Goal: Task Accomplishment & Management: Manage account settings

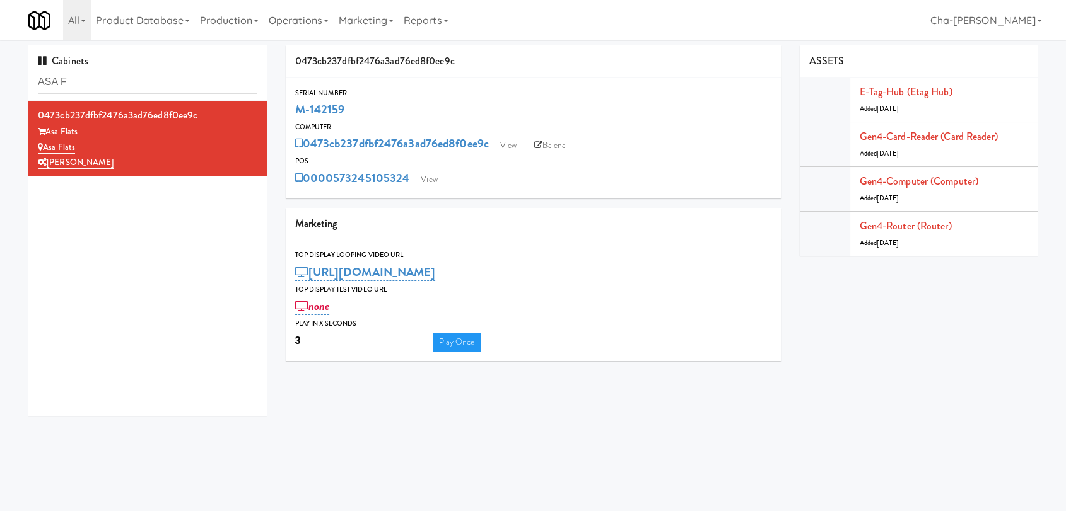
click at [125, 86] on input "ASA F" at bounding box center [147, 82] width 219 height 23
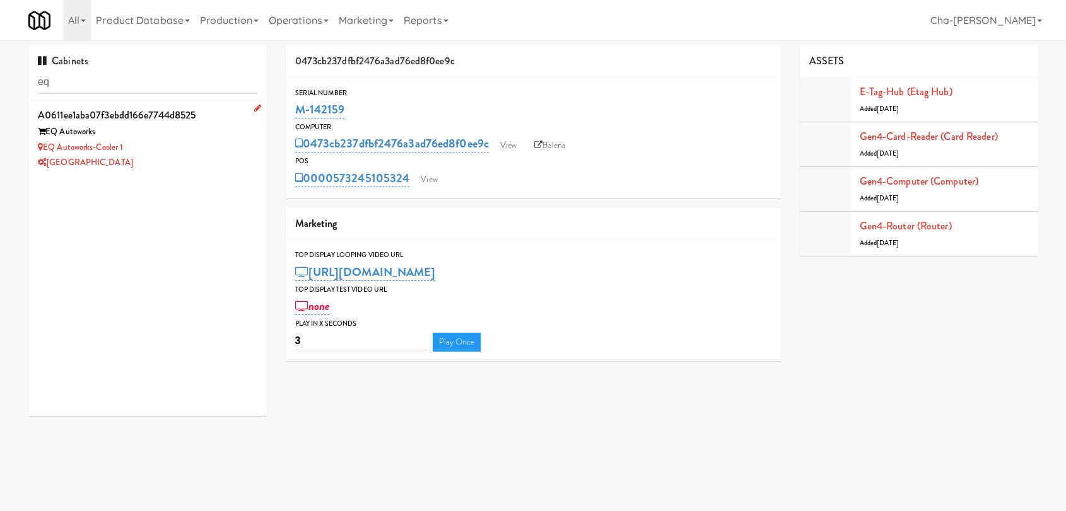
type input "eq"
click at [154, 158] on div "[GEOGRAPHIC_DATA]" at bounding box center [147, 163] width 219 height 16
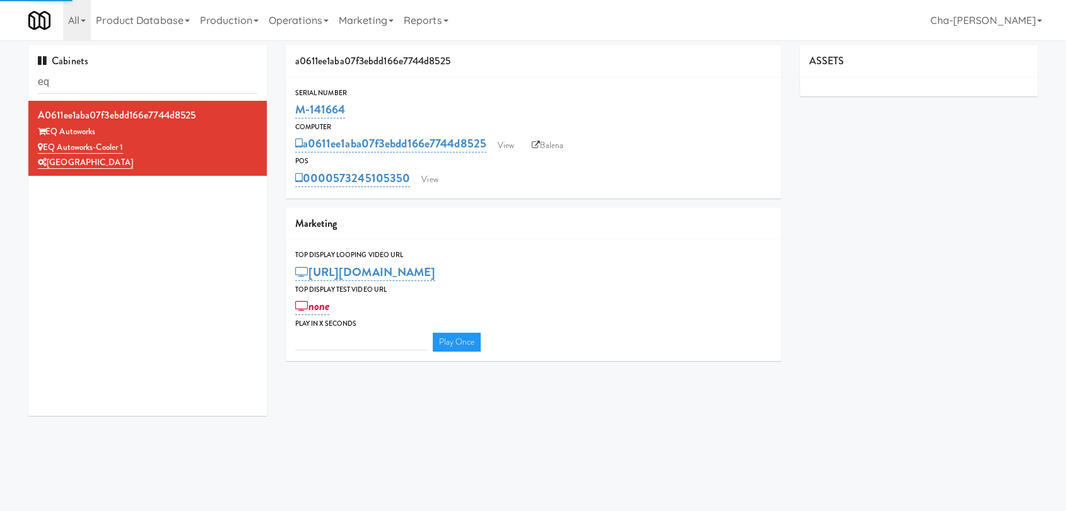
type input "3"
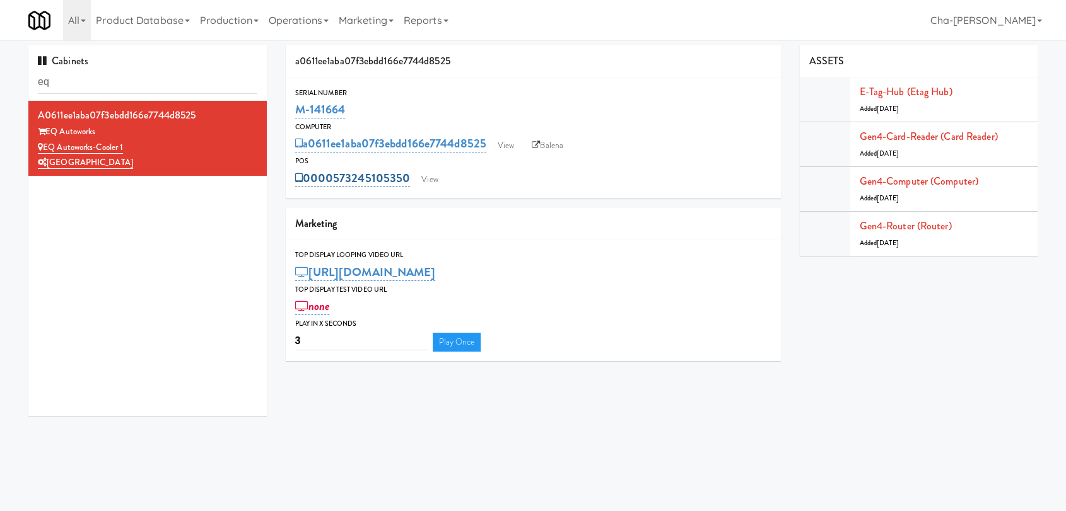
drag, startPoint x: 412, startPoint y: 177, endPoint x: 335, endPoint y: 178, distance: 76.3
click at [335, 178] on div "0000573245105350 View" at bounding box center [533, 178] width 476 height 21
copy link "573245105350"
drag, startPoint x: 125, startPoint y: 142, endPoint x: 45, endPoint y: 143, distance: 79.4
click at [45, 143] on div "7th Floor Clubhouse" at bounding box center [147, 148] width 219 height 16
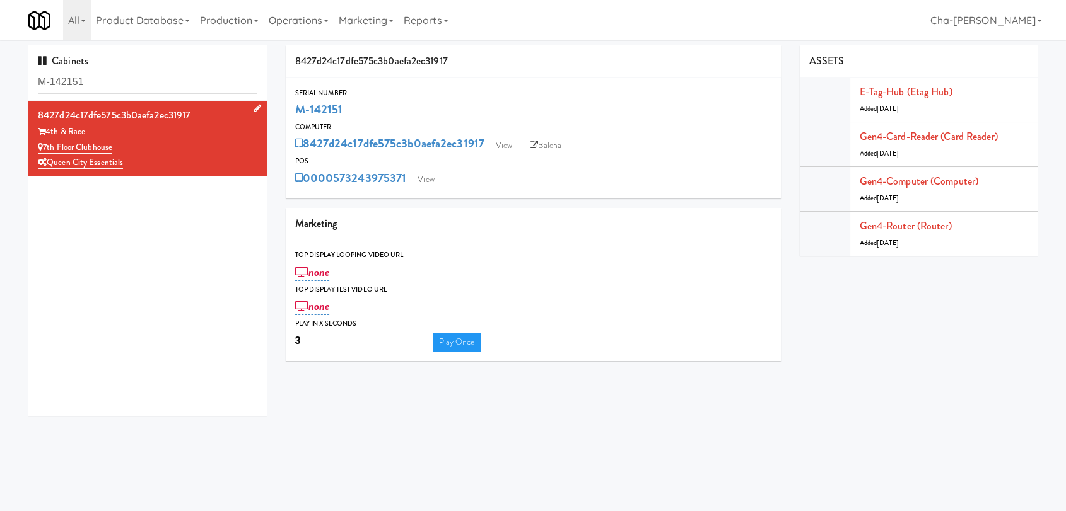
copy link "7th Floor Clubhouse"
click at [424, 175] on link "View" at bounding box center [425, 179] width 29 height 19
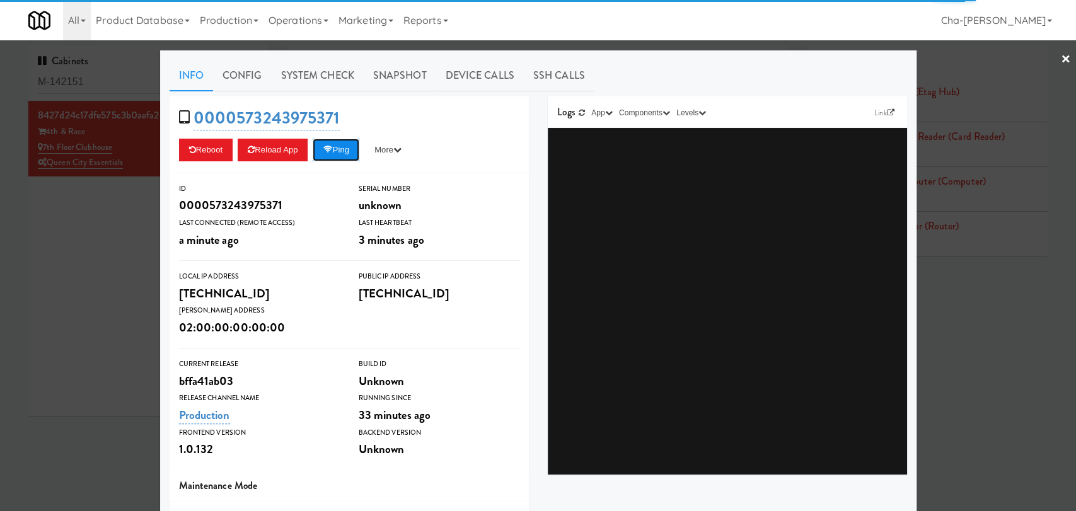
click at [342, 145] on button "Ping" at bounding box center [336, 150] width 47 height 23
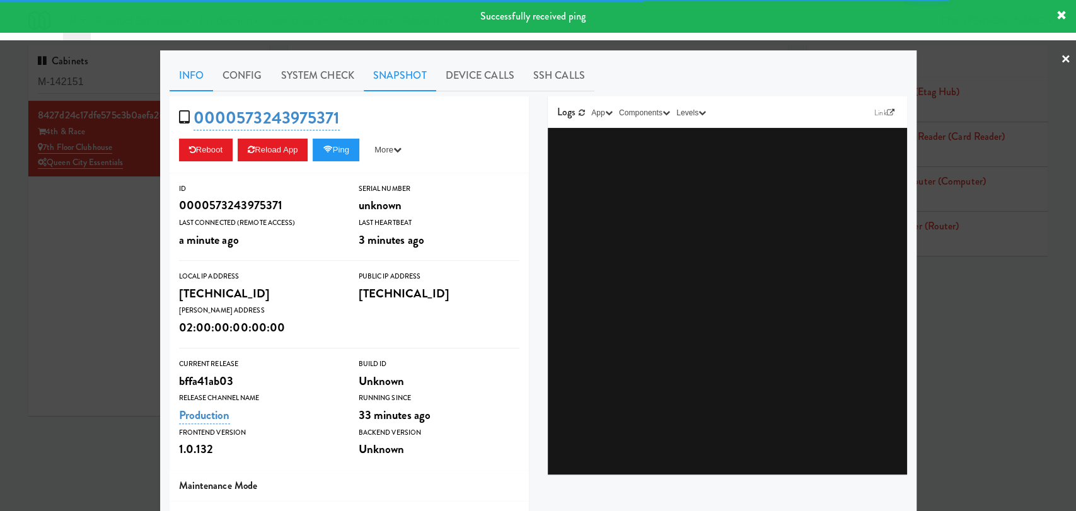
click at [407, 74] on link "Snapshot" at bounding box center [400, 76] width 73 height 32
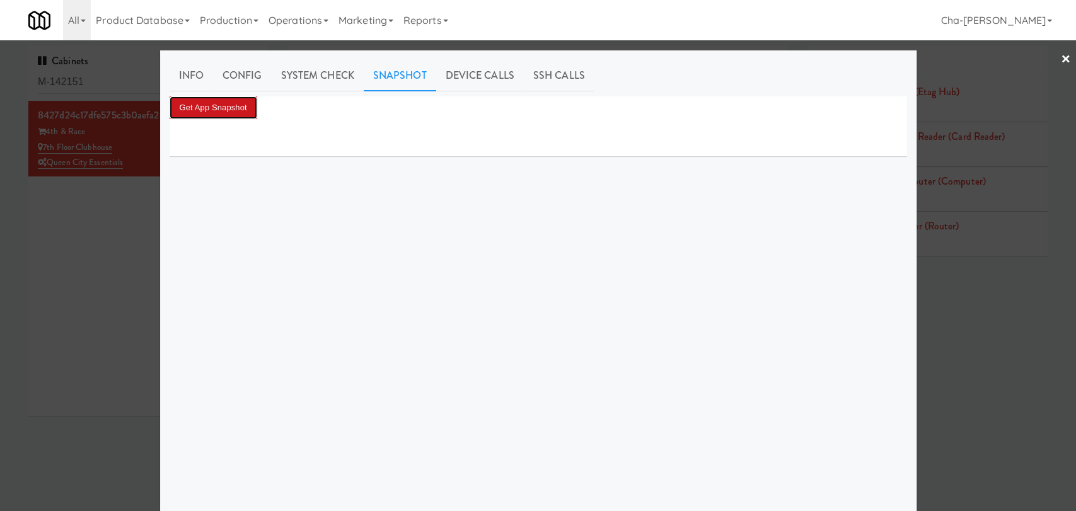
click at [224, 103] on button "Get App Snapshot" at bounding box center [214, 107] width 88 height 23
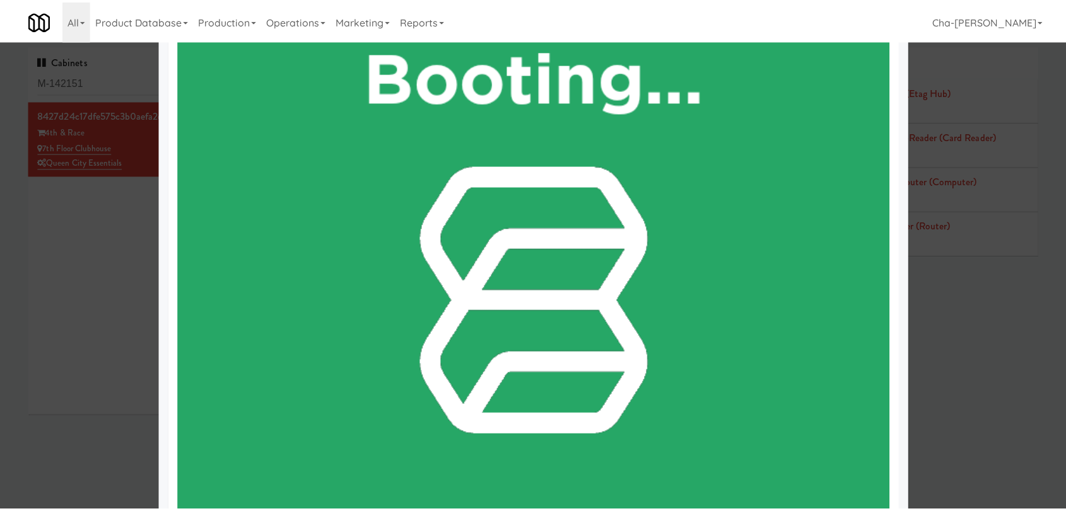
scroll to position [560, 0]
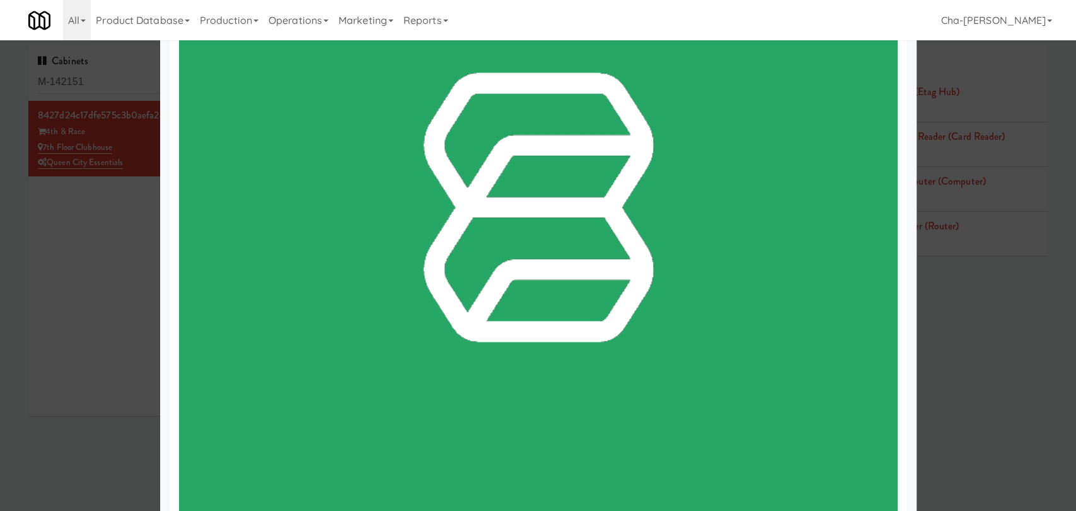
click at [108, 242] on div at bounding box center [538, 255] width 1076 height 511
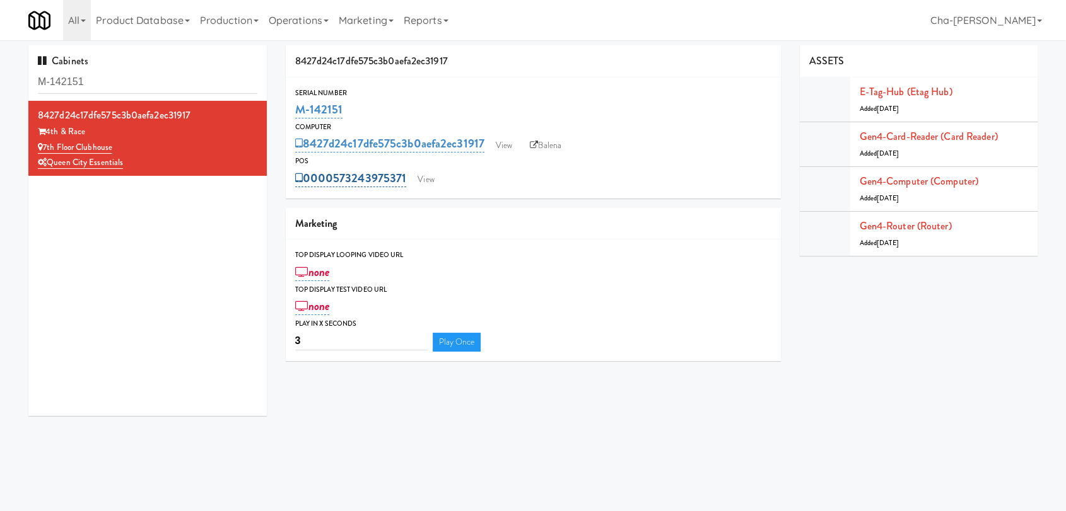
drag, startPoint x: 407, startPoint y: 177, endPoint x: 335, endPoint y: 176, distance: 71.9
click at [335, 176] on div "0000573243975371 View" at bounding box center [533, 178] width 476 height 21
copy link "573243975371"
drag, startPoint x: 141, startPoint y: 142, endPoint x: 35, endPoint y: 142, distance: 105.3
click at [35, 142] on li "8427d24c17dfe575c3b0aefa2ec31917 4th & Race 7th Floor Clubhouse Queen City Esse…" at bounding box center [147, 138] width 238 height 75
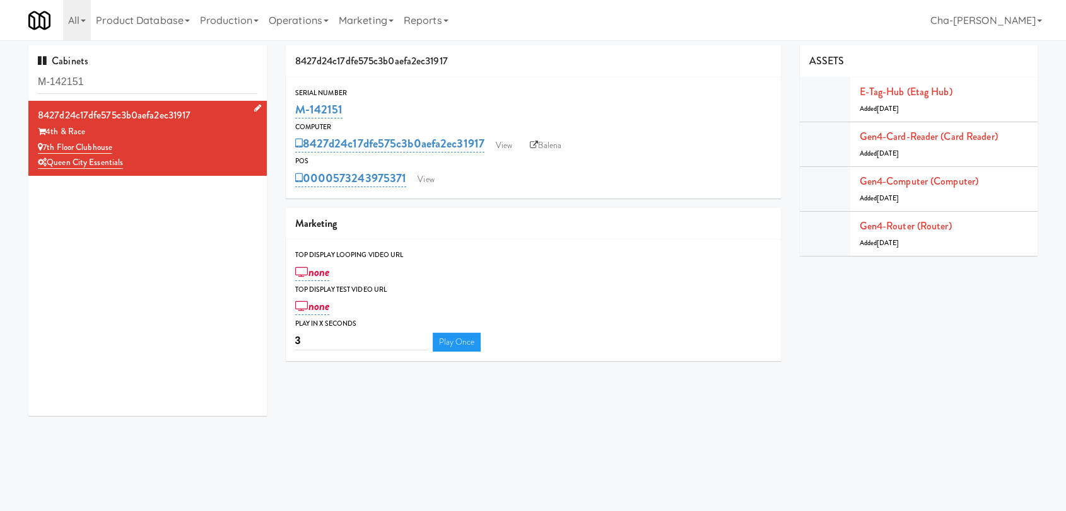
copy link "7th Floor Clubhouse"
drag, startPoint x: 348, startPoint y: 108, endPoint x: 293, endPoint y: 104, distance: 55.0
click at [293, 104] on div "Serial Number M-142151" at bounding box center [533, 104] width 495 height 34
copy link "M-142151"
click at [423, 184] on link "View" at bounding box center [425, 179] width 29 height 19
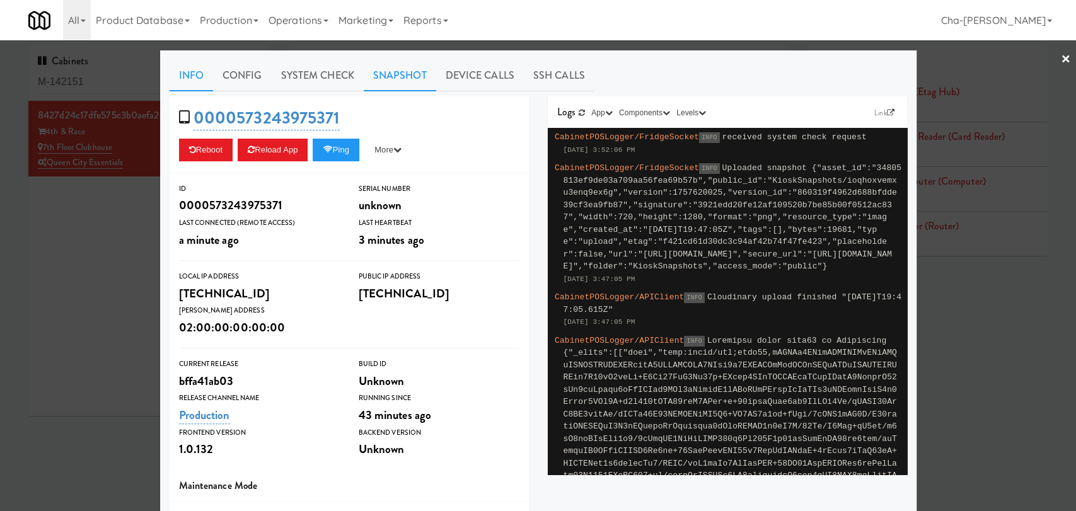
click at [382, 69] on link "Snapshot" at bounding box center [400, 76] width 73 height 32
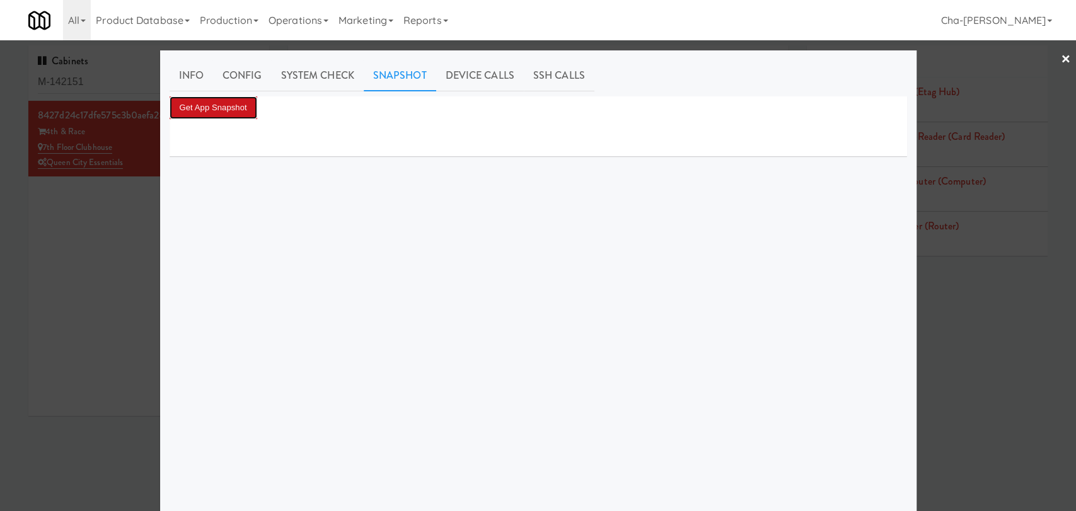
click at [219, 108] on button "Get App Snapshot" at bounding box center [214, 107] width 88 height 23
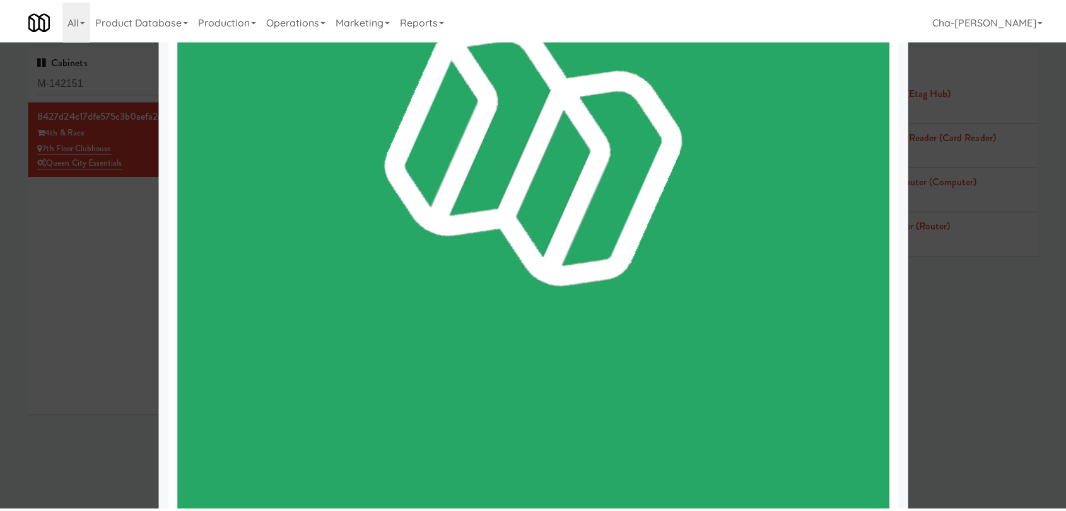
scroll to position [700, 0]
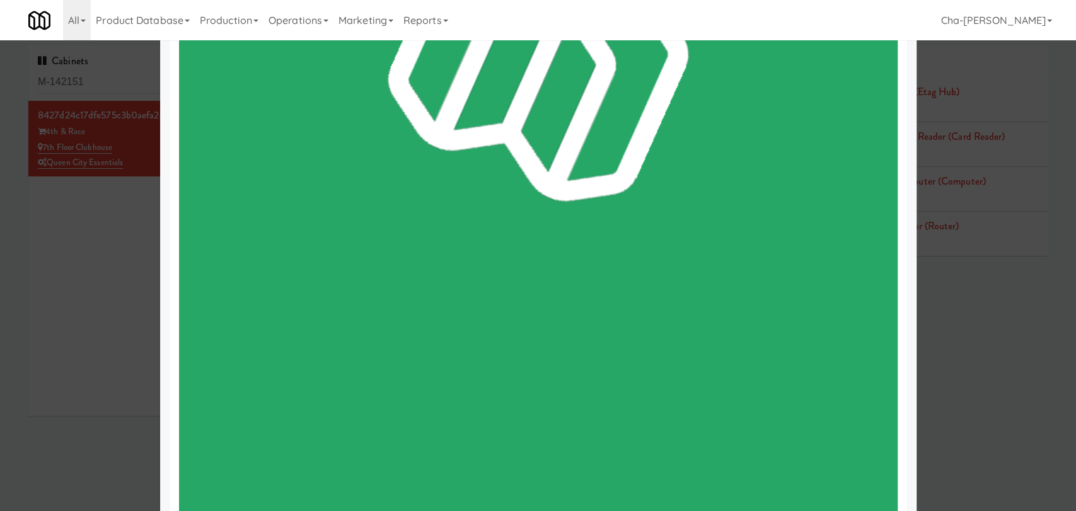
click at [131, 293] on div at bounding box center [538, 255] width 1076 height 511
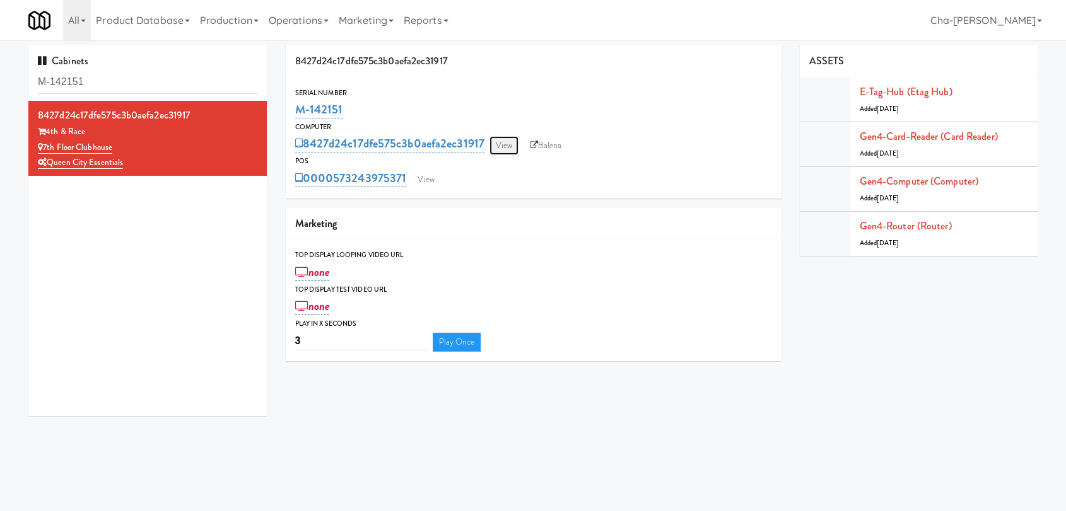
click at [503, 148] on link "View" at bounding box center [503, 145] width 29 height 19
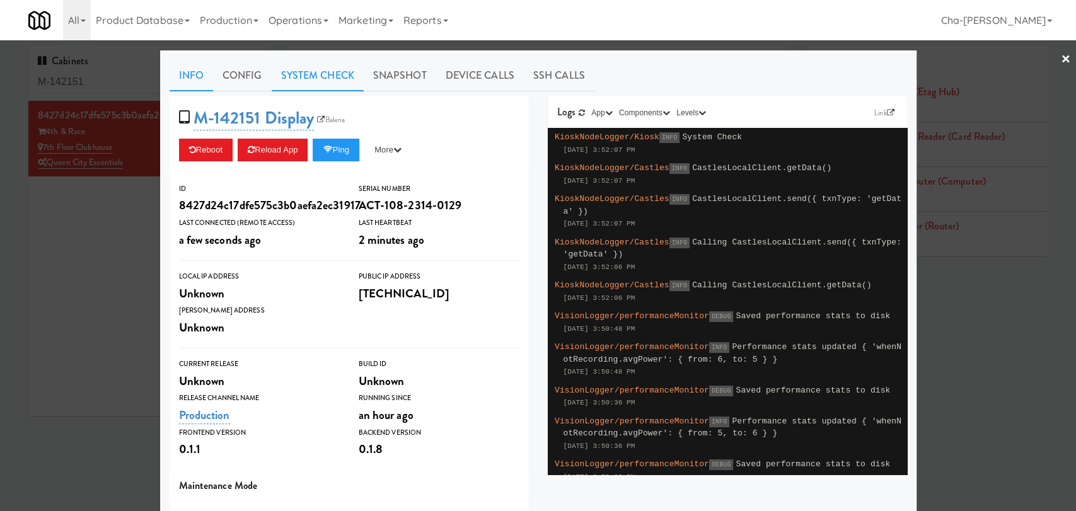
click at [339, 75] on link "System Check" at bounding box center [318, 76] width 92 height 32
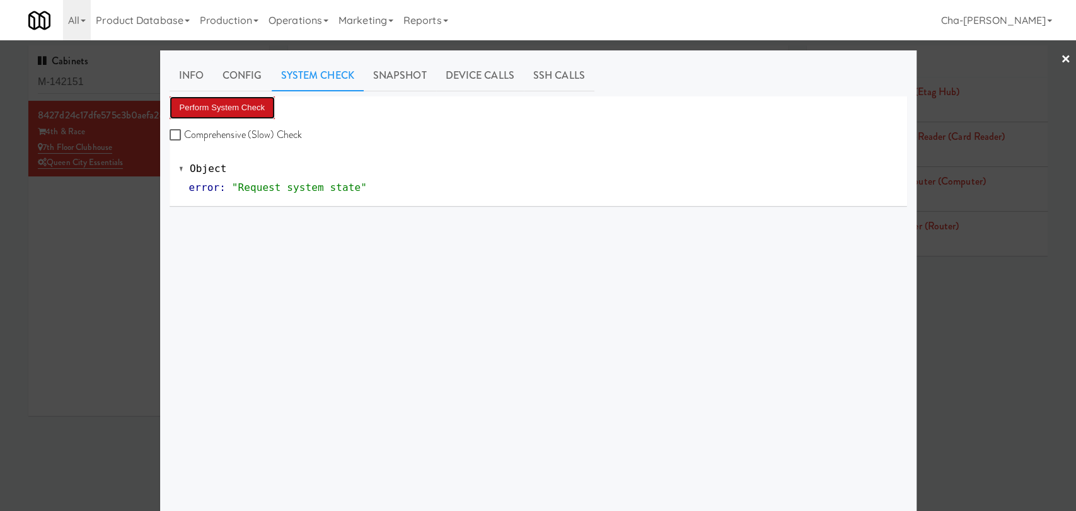
click at [235, 105] on button "Perform System Check" at bounding box center [223, 107] width 106 height 23
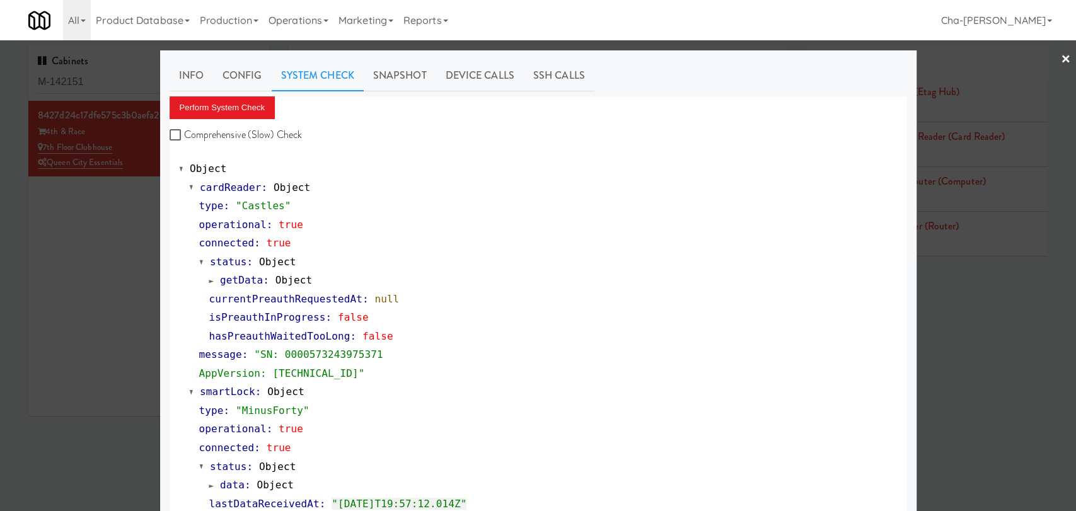
click at [92, 224] on div at bounding box center [538, 255] width 1076 height 511
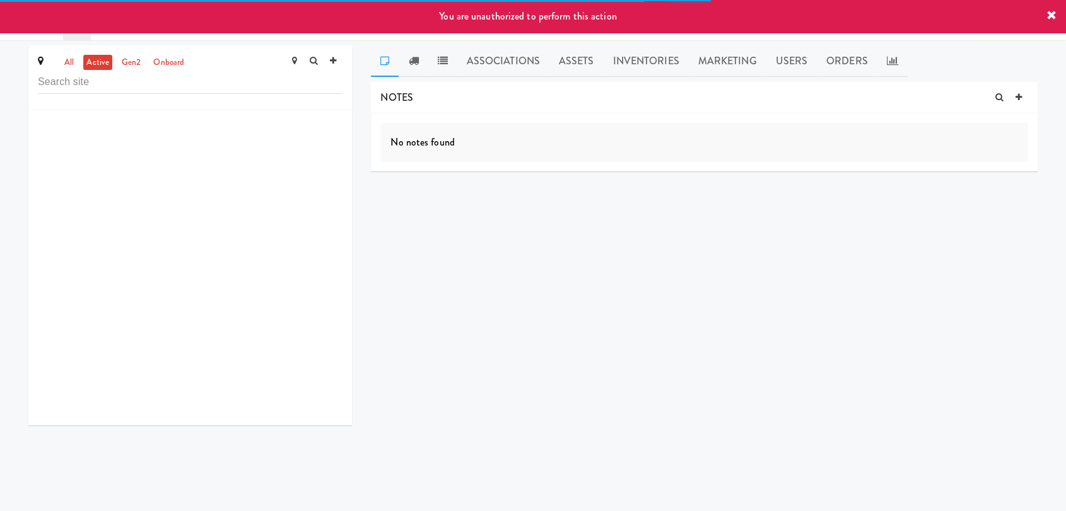
click at [66, 62] on link "all" at bounding box center [69, 63] width 16 height 16
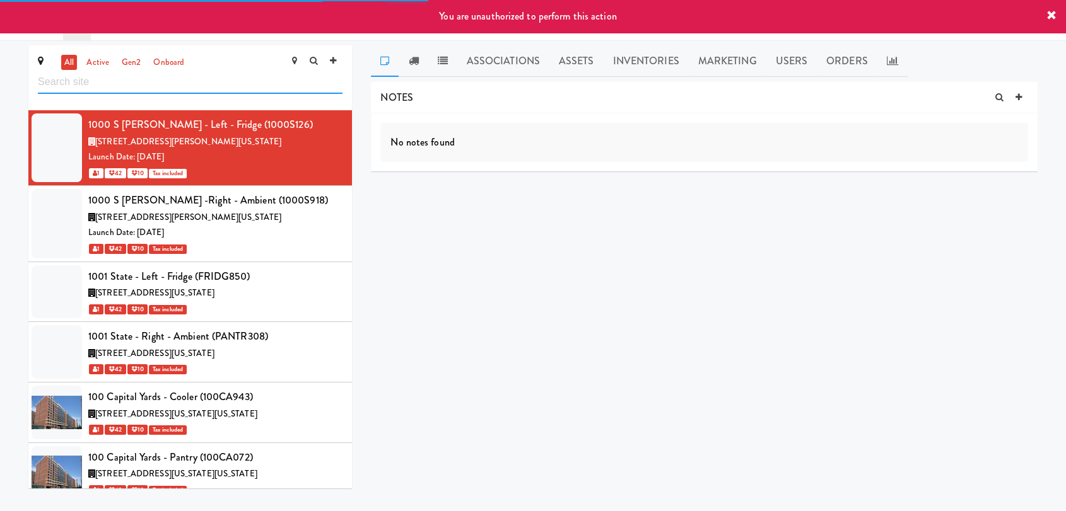
paste input "7th Floor Clubhouse"
drag, startPoint x: 112, startPoint y: 84, endPoint x: 141, endPoint y: 92, distance: 30.6
click at [113, 85] on input "7th Floor Clubhouse" at bounding box center [190, 82] width 305 height 23
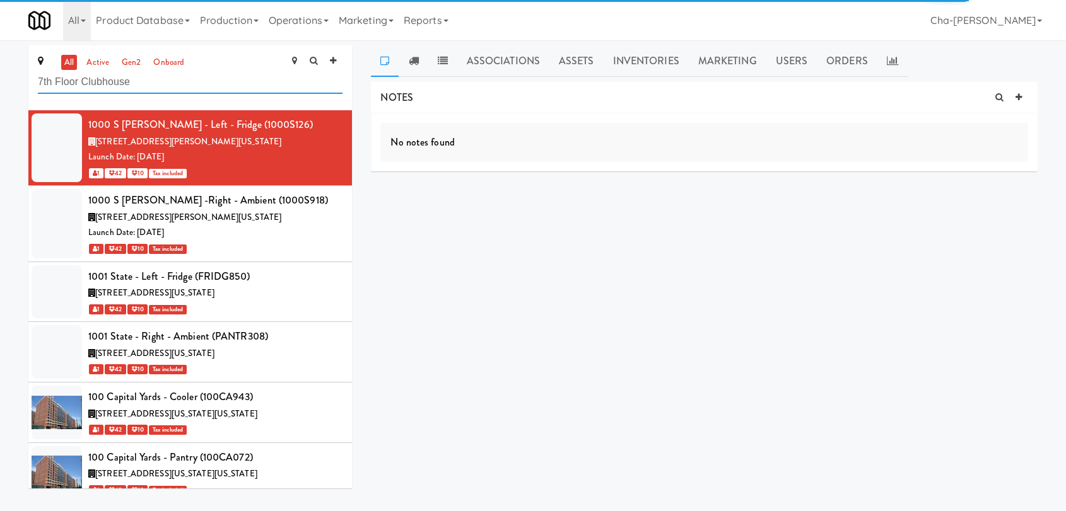
click at [171, 82] on input "7th Floor Clubhouse" at bounding box center [190, 82] width 305 height 23
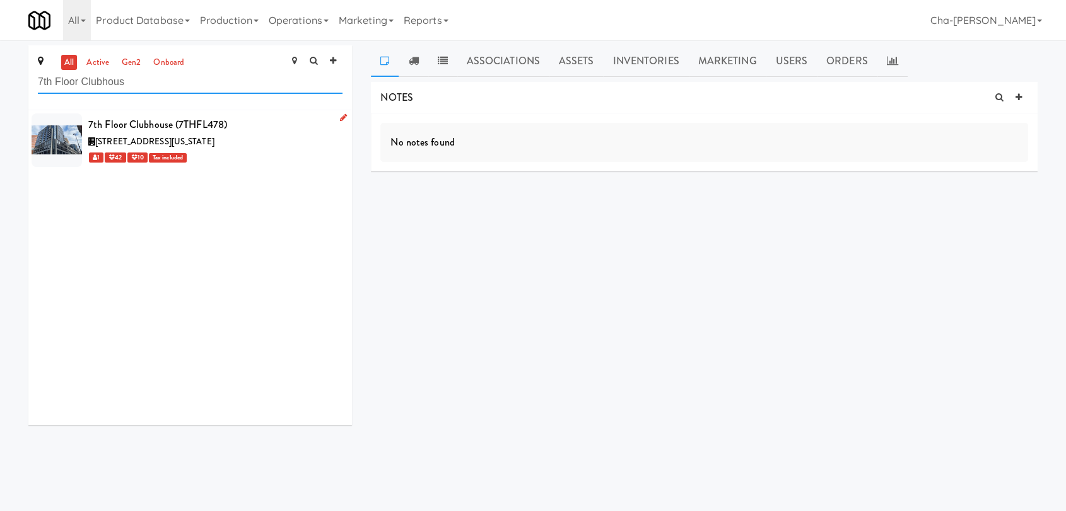
type input "7th Floor Clubhous"
click at [239, 148] on div "407 Race Street, Cincinnati Ohio" at bounding box center [215, 142] width 254 height 16
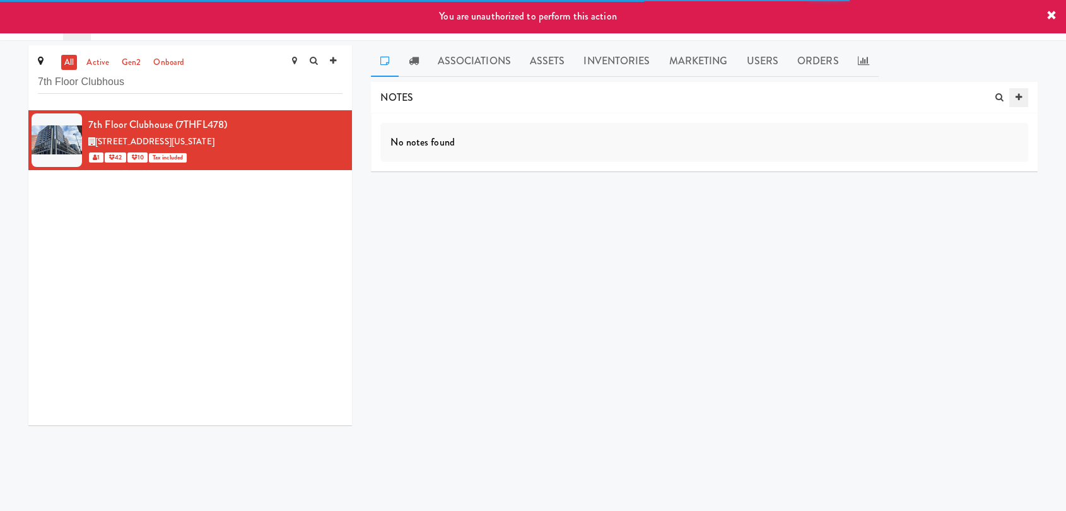
click at [1021, 98] on link at bounding box center [1018, 97] width 19 height 19
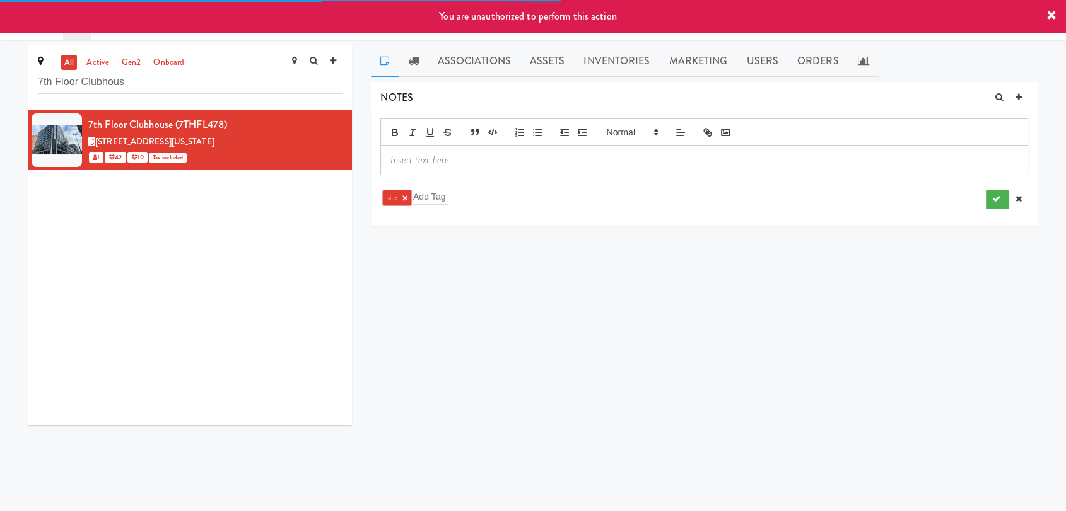
click at [436, 154] on p at bounding box center [703, 160] width 627 height 14
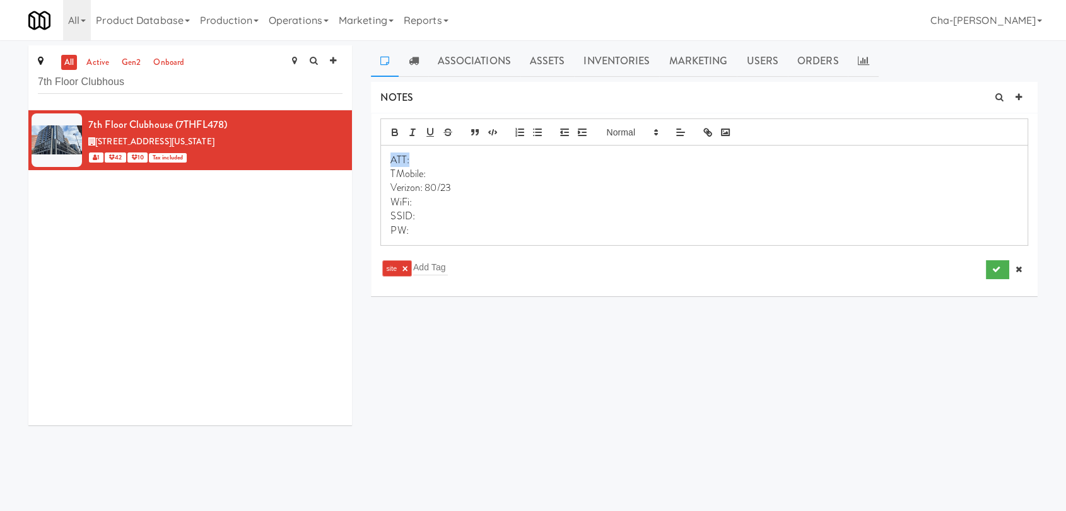
drag, startPoint x: 390, startPoint y: 154, endPoint x: 434, endPoint y: 156, distance: 44.8
click at [434, 156] on p "ATT:" at bounding box center [703, 160] width 627 height 14
click at [397, 158] on p at bounding box center [703, 160] width 627 height 14
click at [433, 173] on p "TMobile:" at bounding box center [703, 174] width 627 height 14
click at [516, 190] on p "WiFi:" at bounding box center [703, 188] width 627 height 14
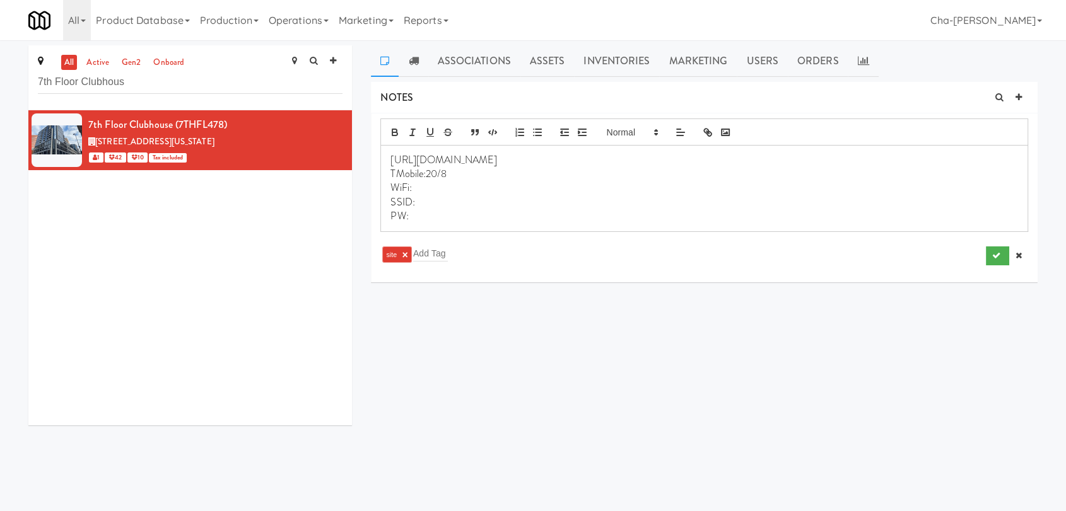
click at [426, 195] on p "SSID:" at bounding box center [703, 202] width 627 height 14
click at [424, 188] on p "WiFi:" at bounding box center [703, 188] width 627 height 14
click at [998, 255] on icon "submit" at bounding box center [996, 256] width 8 height 8
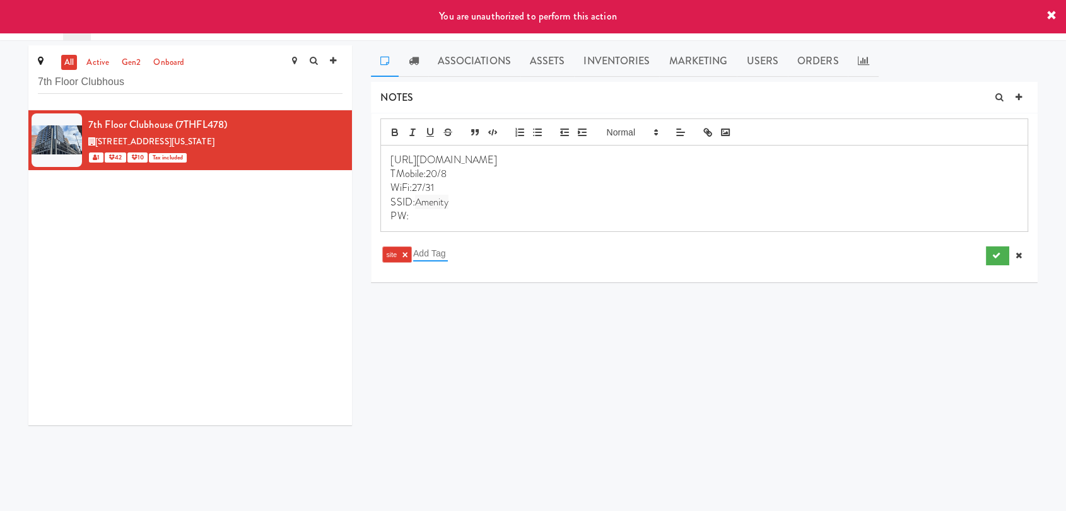
click at [442, 255] on input "text" at bounding box center [430, 253] width 35 height 16
type input "network"
click at [997, 253] on icon "submit" at bounding box center [996, 256] width 8 height 8
click at [996, 253] on icon "submit" at bounding box center [996, 256] width 8 height 8
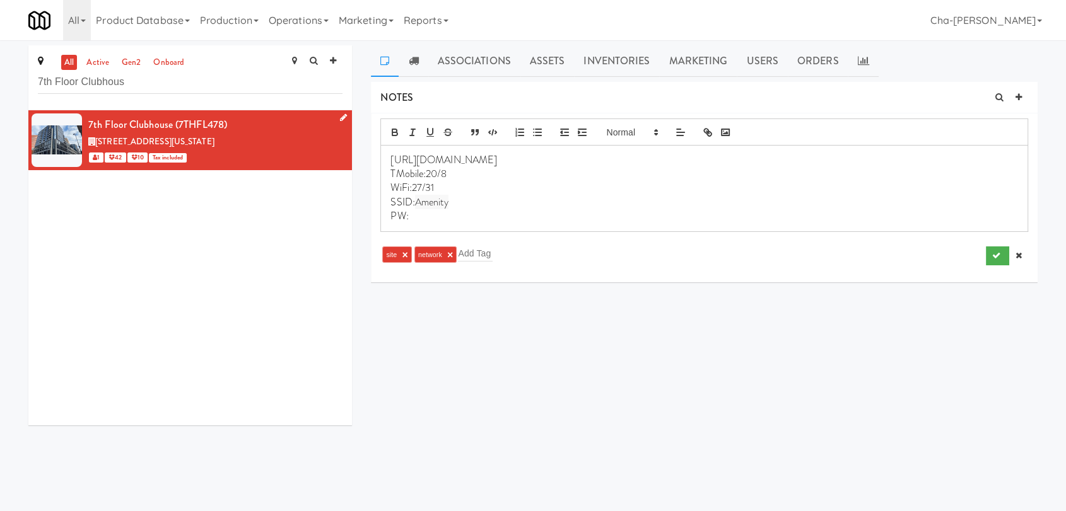
click at [340, 114] on icon at bounding box center [343, 117] width 7 height 8
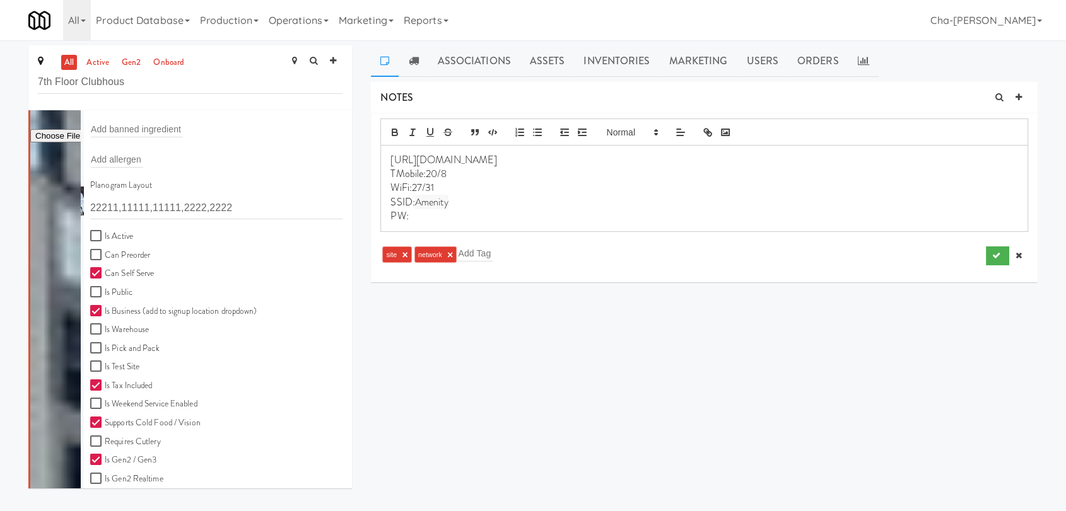
scroll to position [280, 0]
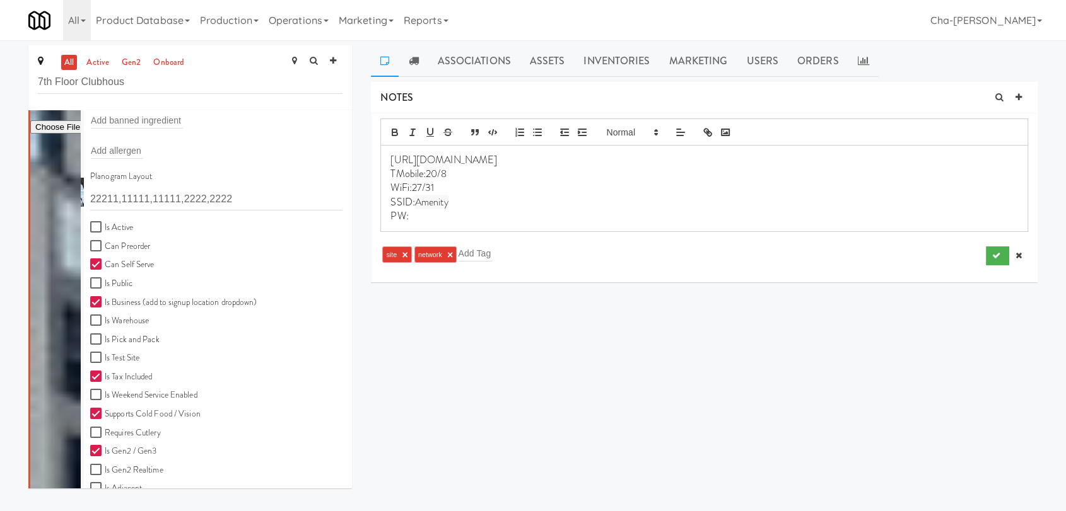
click at [115, 220] on label "Is Active" at bounding box center [111, 228] width 43 height 16
click at [105, 223] on input "Is Active" at bounding box center [97, 228] width 15 height 10
checkbox input "true"
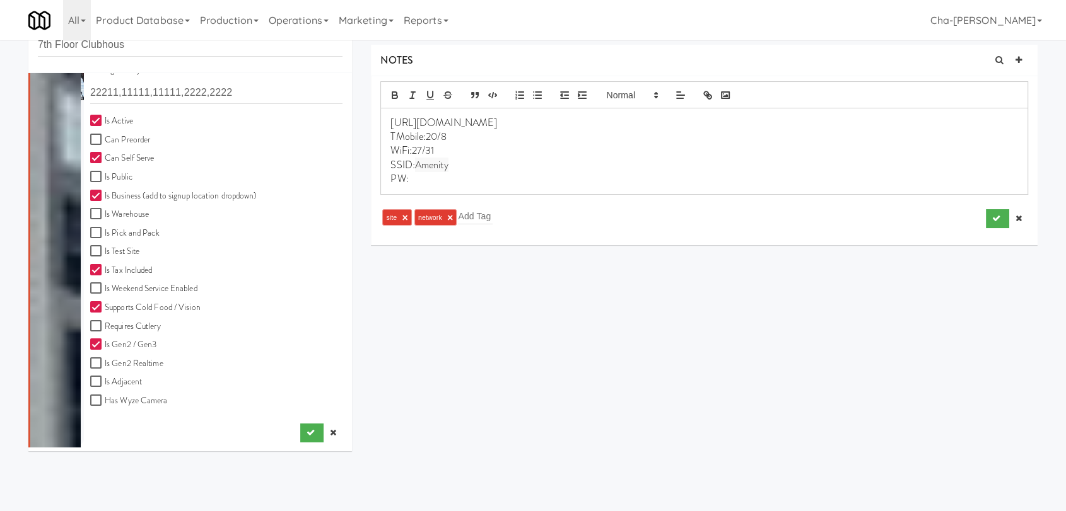
scroll to position [40, 0]
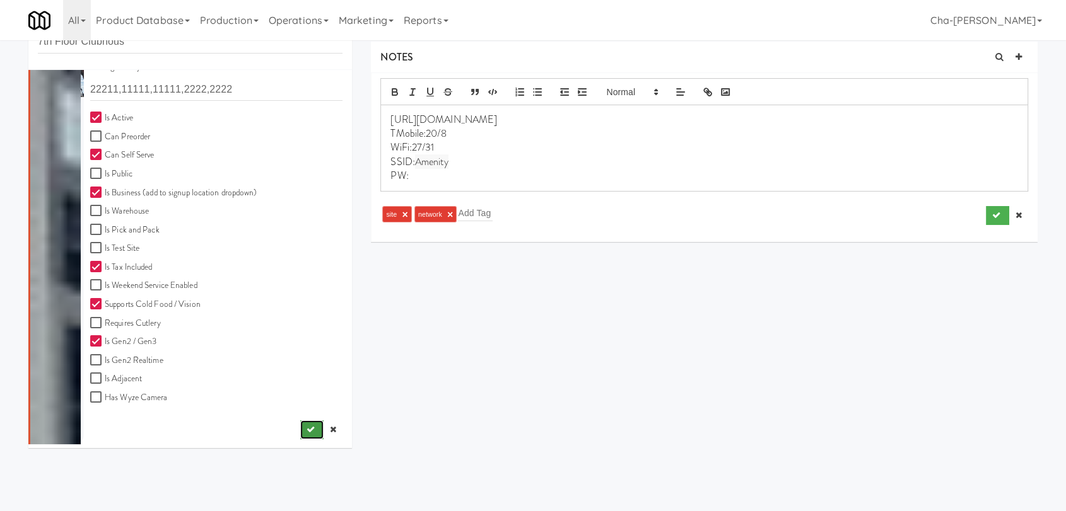
click at [306, 427] on icon "submit" at bounding box center [310, 430] width 8 height 8
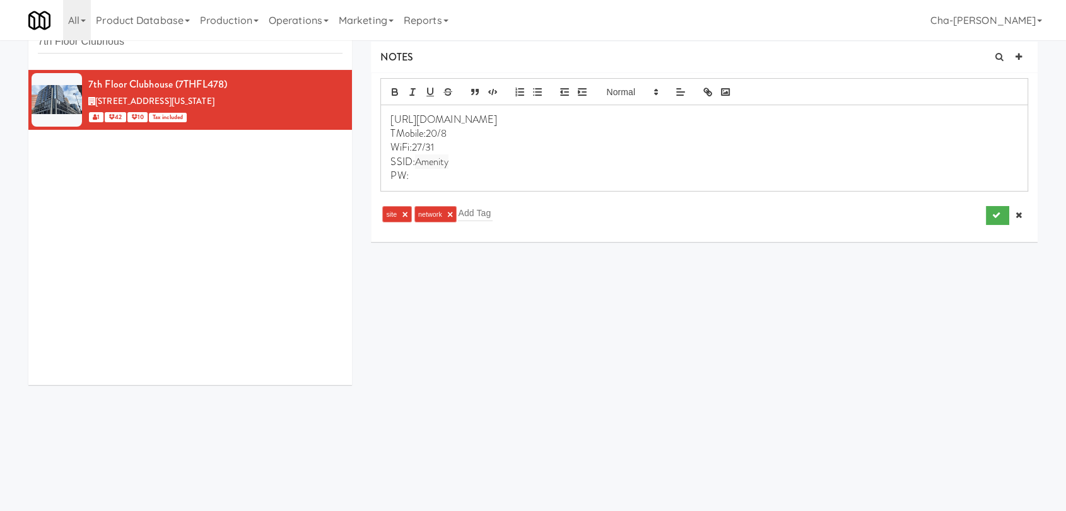
click at [427, 178] on p "PW:" at bounding box center [703, 176] width 627 height 14
click at [992, 217] on icon "submit" at bounding box center [996, 215] width 8 height 8
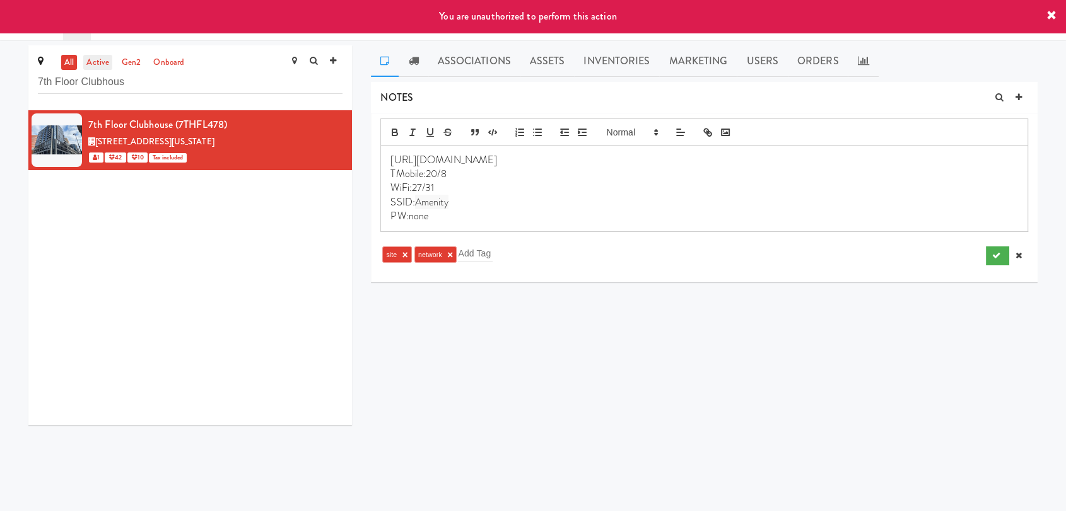
click at [95, 65] on link "active" at bounding box center [97, 63] width 29 height 16
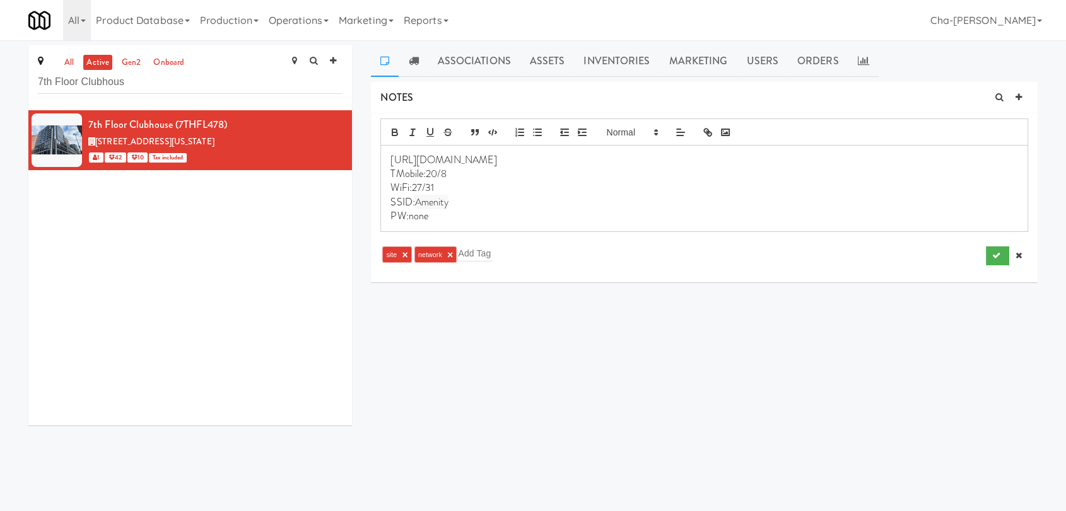
click at [97, 61] on link "active" at bounding box center [97, 63] width 29 height 16
click at [147, 82] on input "7th Floor Clubhous" at bounding box center [190, 82] width 305 height 23
click at [313, 26] on link "Operations" at bounding box center [299, 20] width 70 height 40
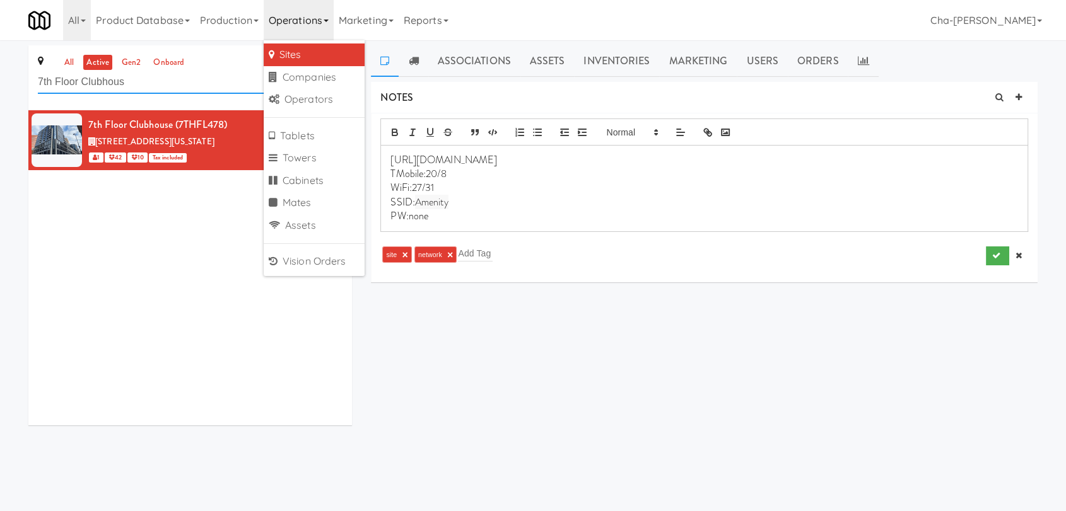
drag, startPoint x: 131, startPoint y: 76, endPoint x: 36, endPoint y: 83, distance: 95.4
click at [36, 83] on div "all active gen2 onboard 7th Floor Clubhous" at bounding box center [189, 77] width 323 height 65
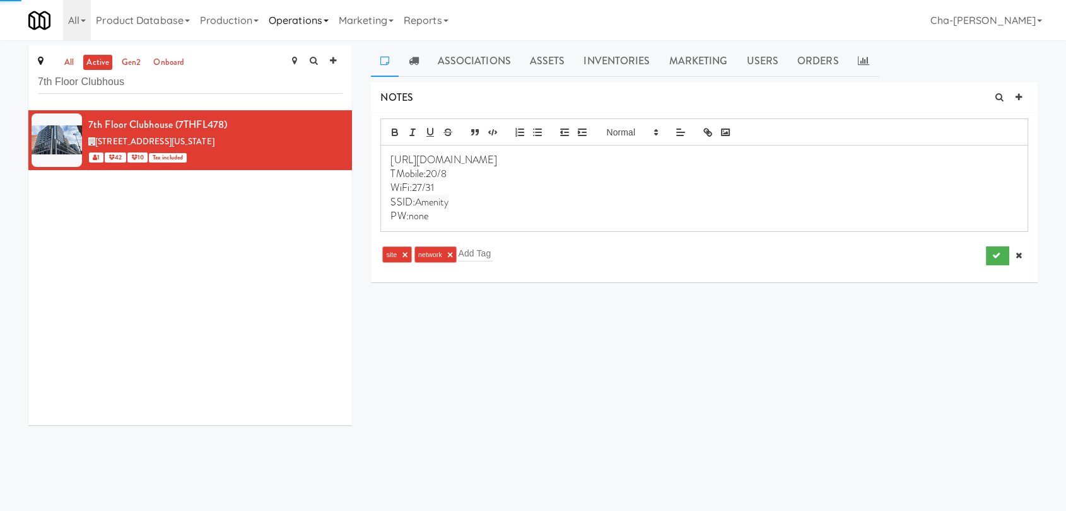
click at [310, 21] on link "Operations" at bounding box center [299, 20] width 70 height 40
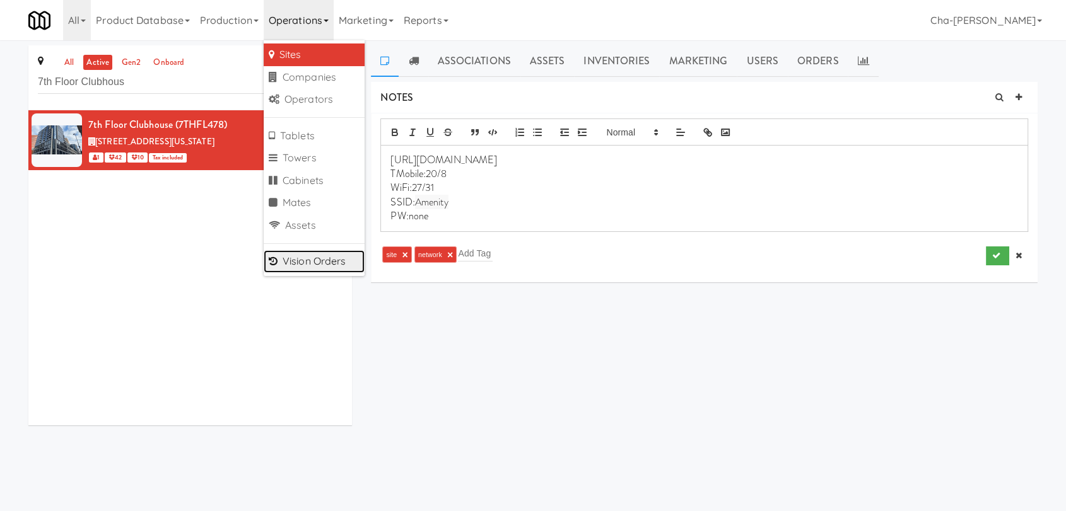
click at [315, 258] on link "Vision Orders" at bounding box center [314, 261] width 101 height 23
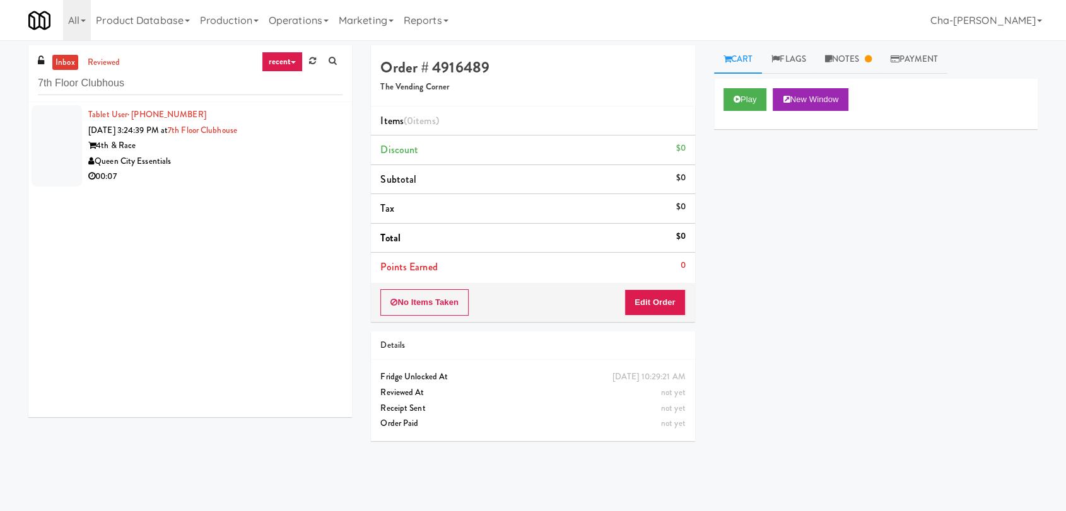
type input "7th Floor Clubhous"
click at [294, 148] on div "4th & Race" at bounding box center [215, 146] width 254 height 16
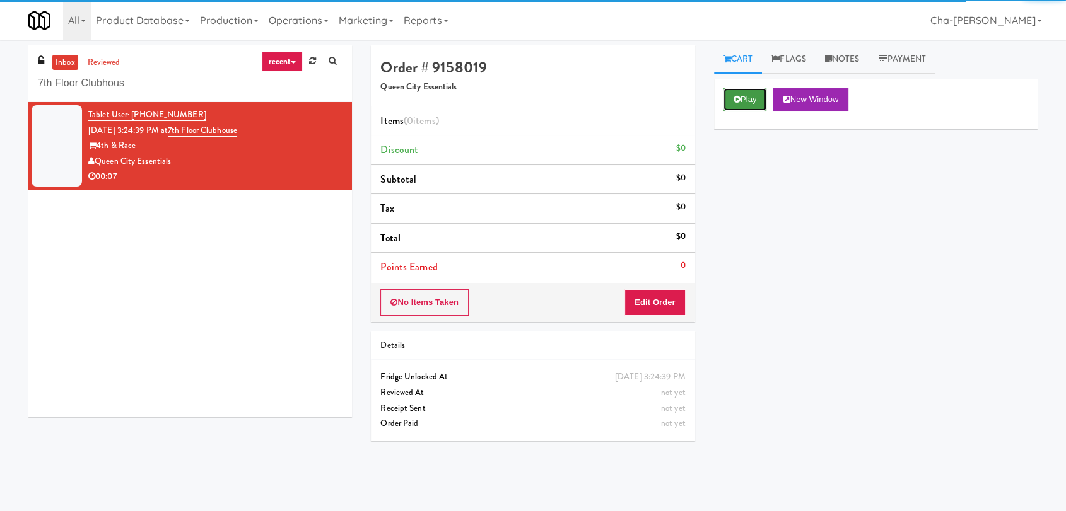
click at [750, 98] on button "Play" at bounding box center [745, 99] width 44 height 23
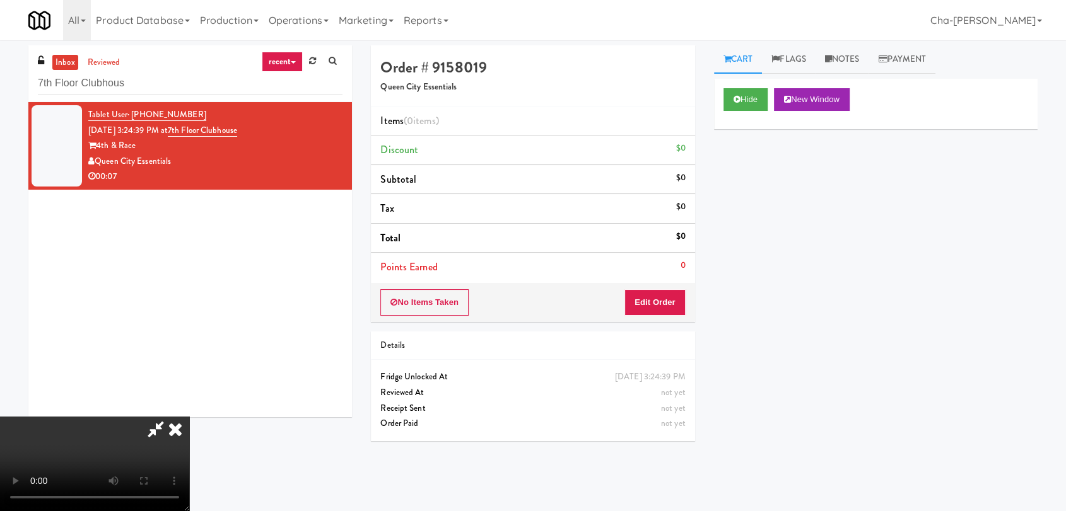
click at [189, 417] on icon at bounding box center [175, 429] width 28 height 25
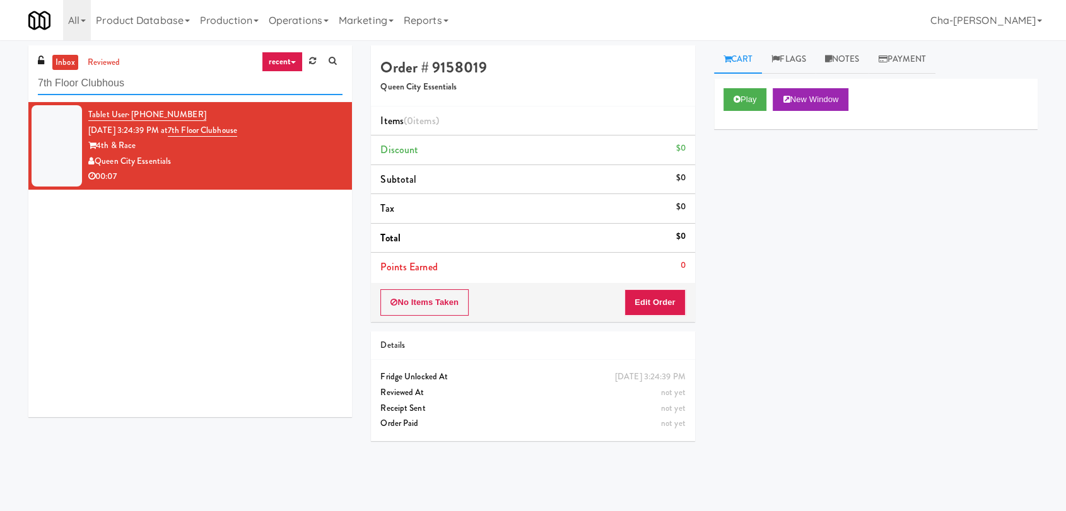
drag, startPoint x: 133, startPoint y: 80, endPoint x: 5, endPoint y: 100, distance: 129.5
click at [5, 100] on div "inbox reviewed recent all unclear take inventory issue suspicious failed recent…" at bounding box center [533, 275] width 1066 height 461
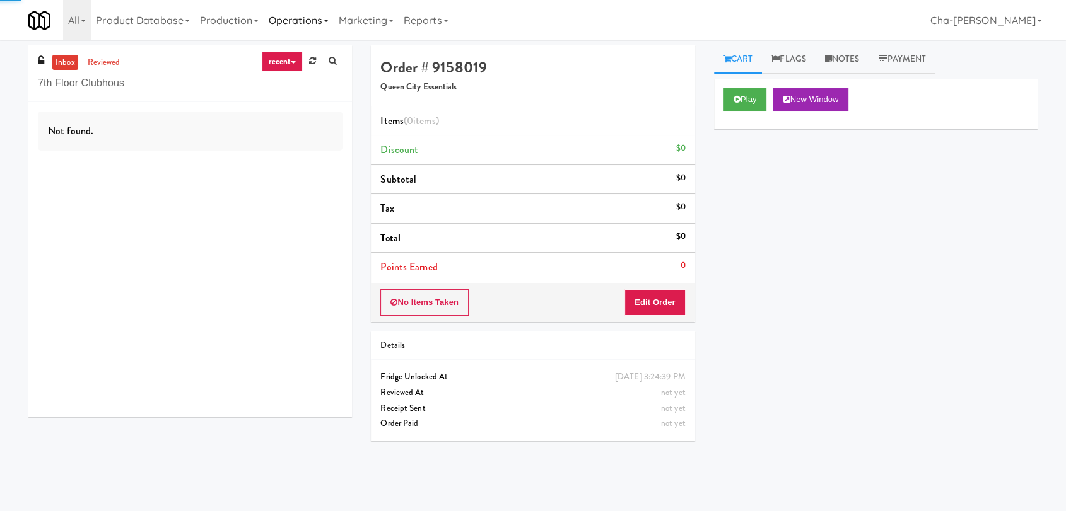
click at [318, 16] on link "Operations" at bounding box center [299, 20] width 70 height 40
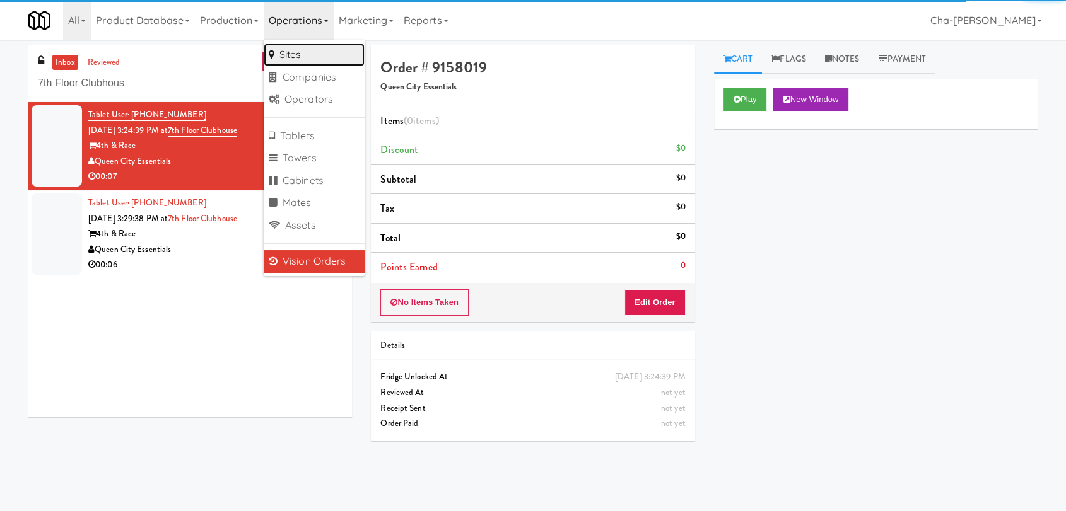
click at [315, 62] on link "Sites" at bounding box center [314, 55] width 101 height 23
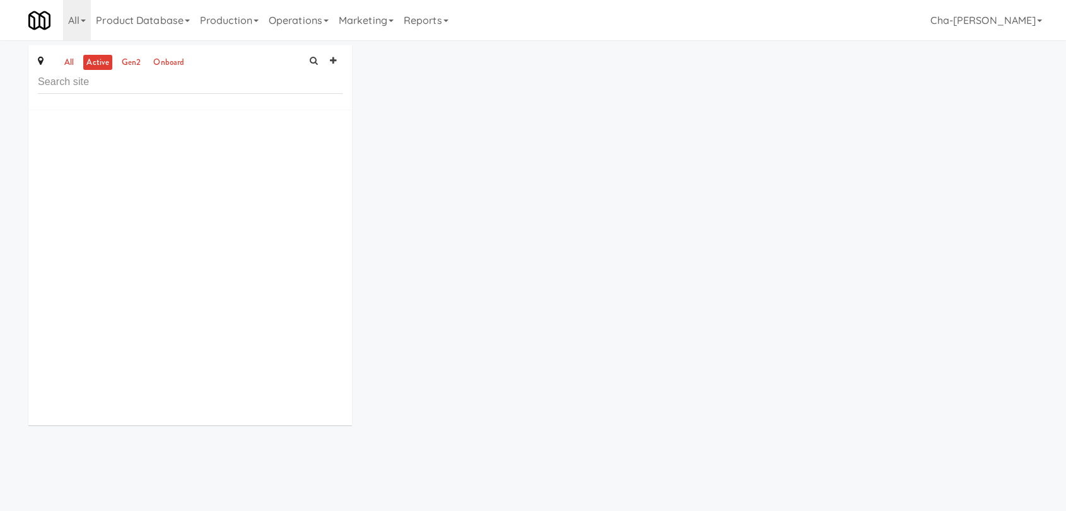
click at [83, 87] on input "text" at bounding box center [190, 82] width 305 height 23
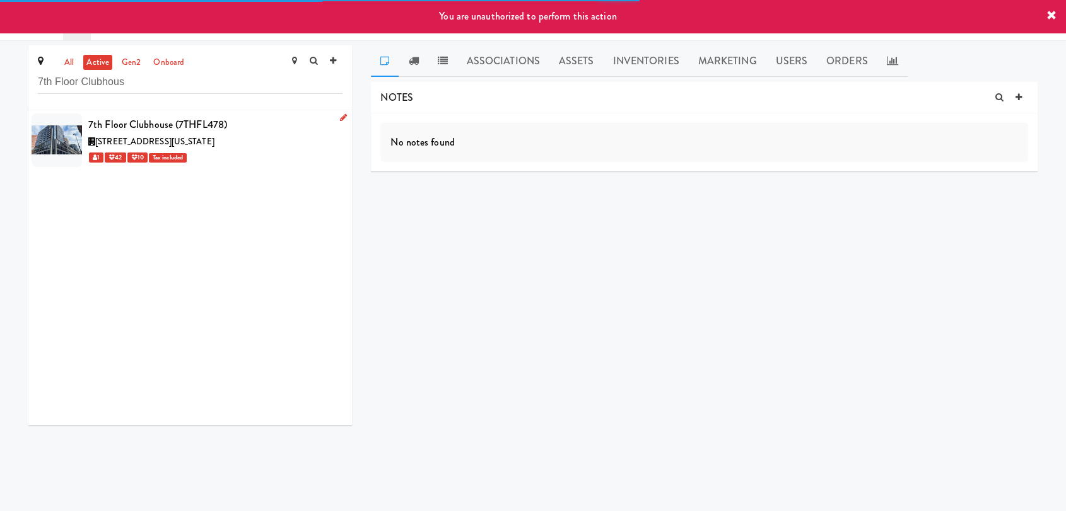
type input "7th Floor Clubhous"
click at [265, 152] on div "1 42 10 Tax included" at bounding box center [215, 157] width 254 height 16
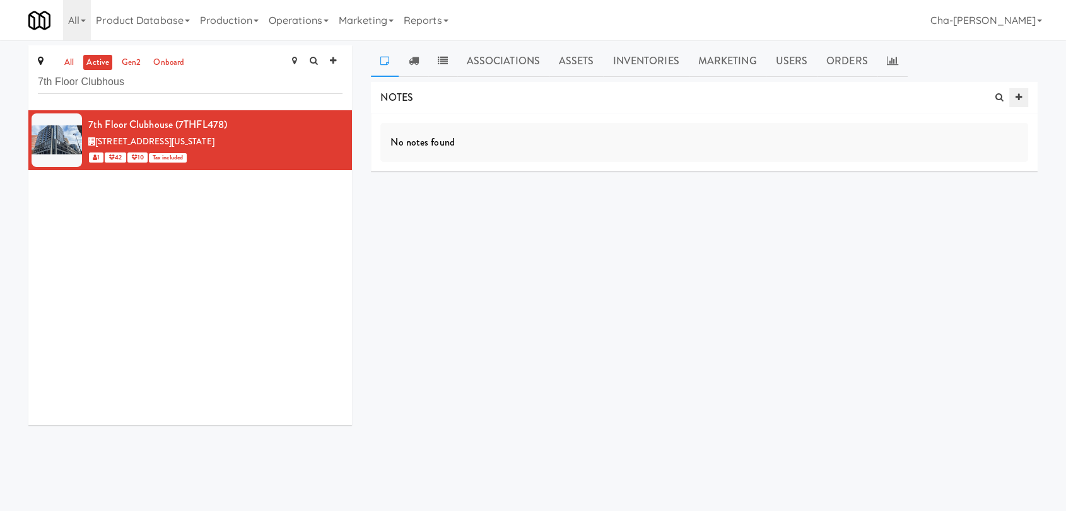
click at [1018, 97] on icon at bounding box center [1018, 97] width 6 height 8
click at [439, 191] on input "text" at bounding box center [430, 197] width 35 height 16
type input "network"
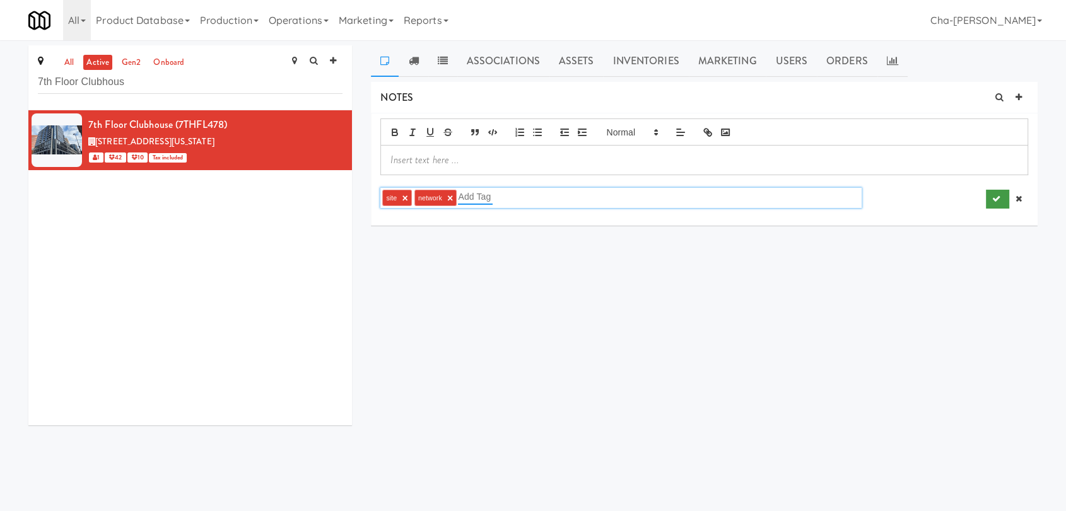
click at [996, 192] on button "submit" at bounding box center [996, 199] width 23 height 19
click at [441, 62] on icon at bounding box center [443, 60] width 10 height 10
click at [454, 163] on p at bounding box center [703, 160] width 627 height 14
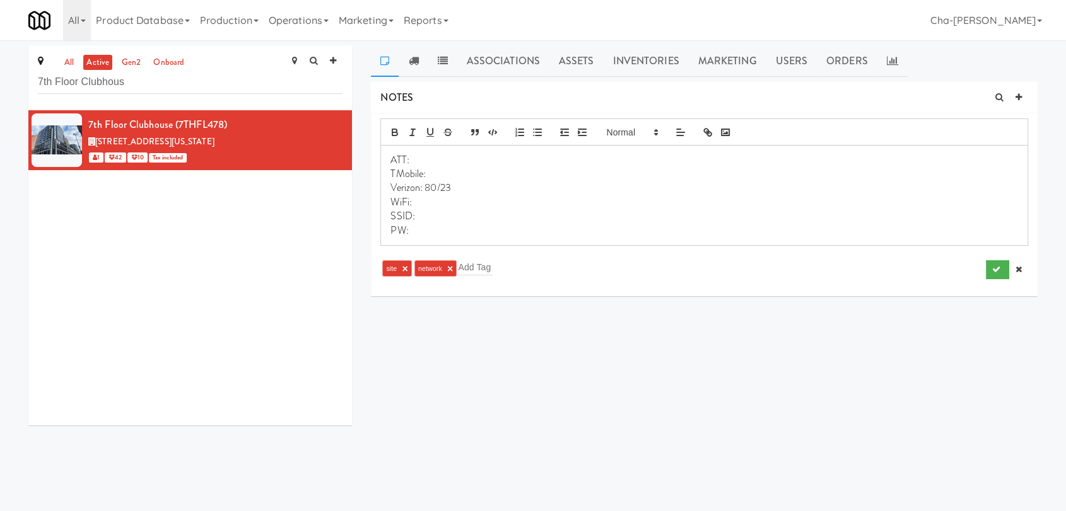
click at [436, 169] on p "TMobile:" at bounding box center [703, 174] width 627 height 14
click at [465, 185] on p "Verizon: 80/23" at bounding box center [703, 188] width 627 height 14
drag, startPoint x: 412, startPoint y: 160, endPoint x: 388, endPoint y: 161, distance: 23.3
click at [388, 161] on div "ATT: TMobile:20/17 WiFi: SSID: PW:" at bounding box center [704, 189] width 646 height 86
click at [434, 203] on p "SSID:" at bounding box center [703, 202] width 627 height 14
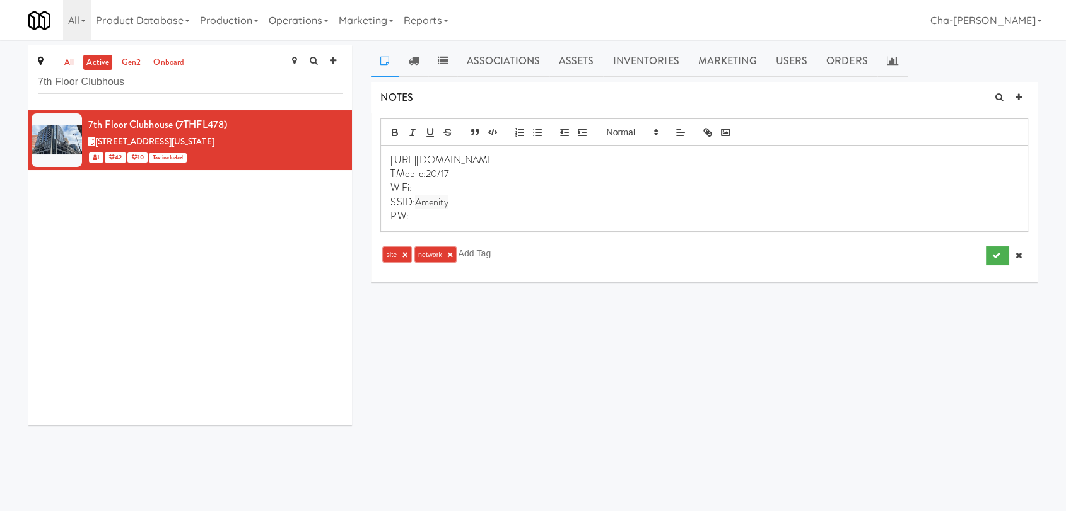
click at [418, 216] on p "PW:" at bounding box center [703, 216] width 627 height 14
click at [428, 190] on p "WiFi:" at bounding box center [703, 188] width 627 height 14
click at [545, 216] on p "PW:None" at bounding box center [703, 216] width 627 height 14
click at [992, 255] on icon "submit" at bounding box center [996, 256] width 8 height 8
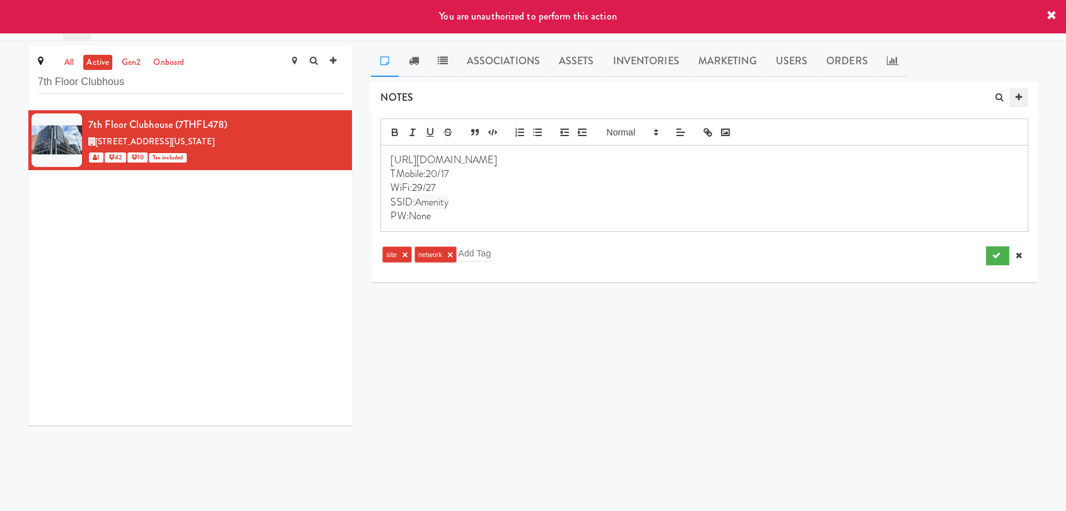
click at [1015, 95] on icon at bounding box center [1018, 97] width 6 height 8
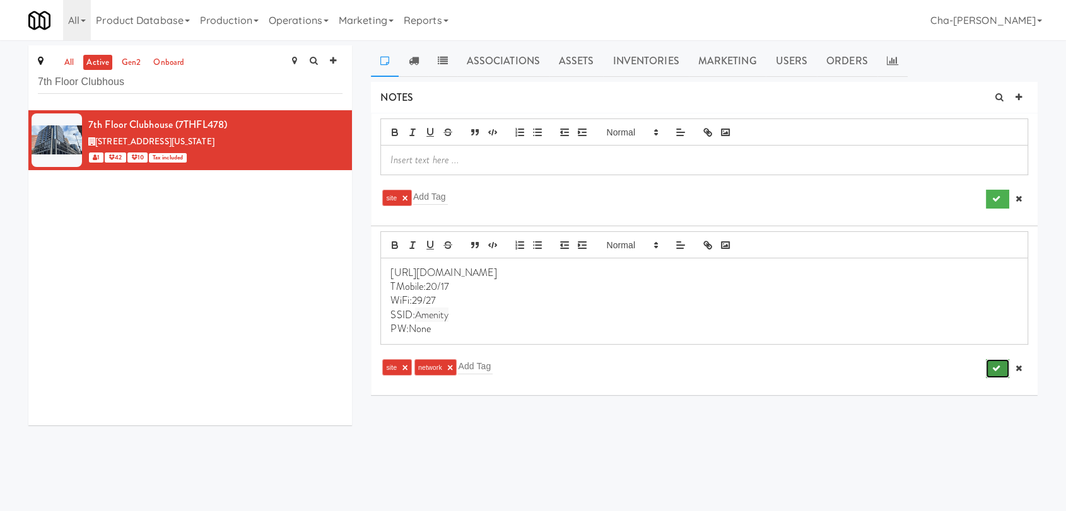
click at [1004, 369] on button "submit" at bounding box center [996, 368] width 23 height 19
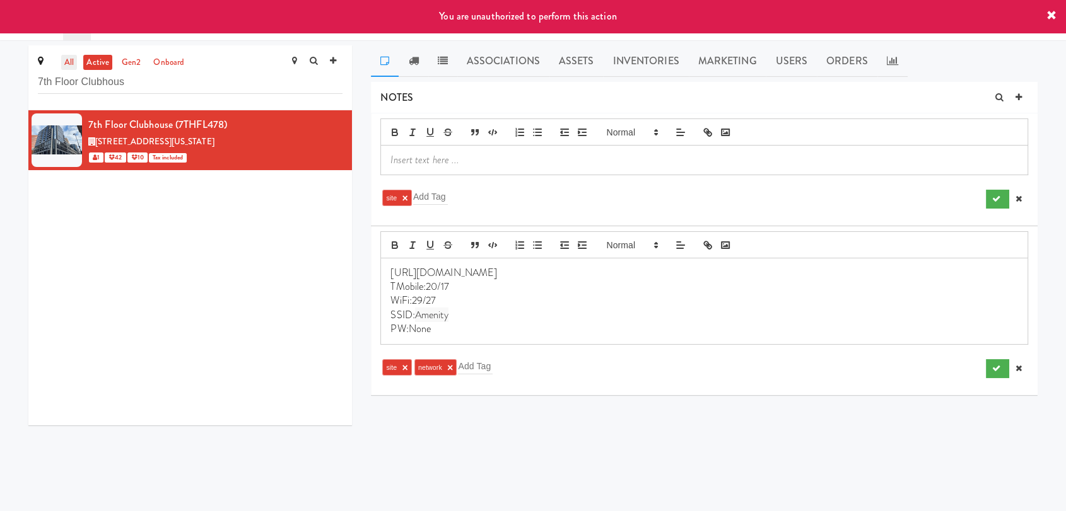
click at [71, 65] on link "all" at bounding box center [69, 63] width 16 height 16
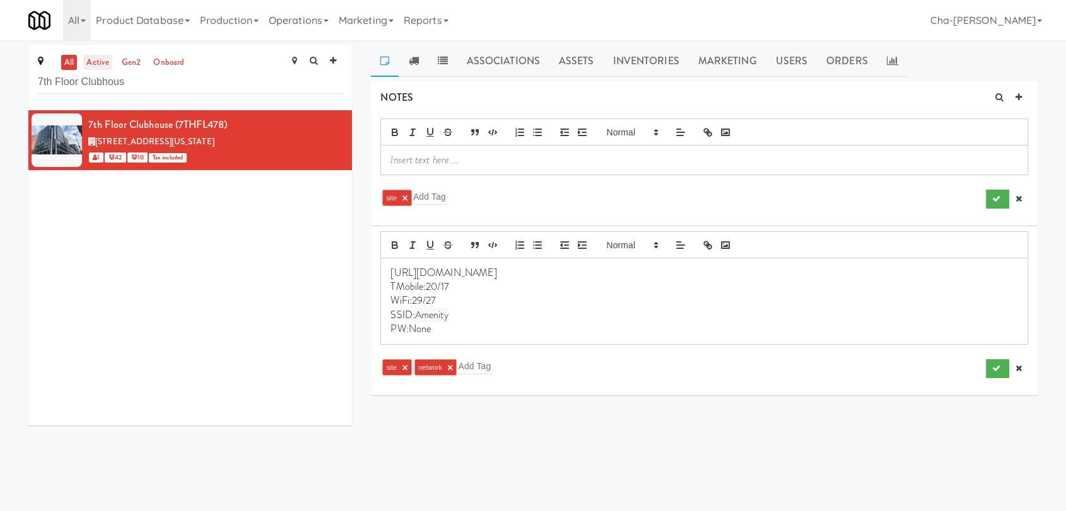
click at [101, 58] on link "active" at bounding box center [97, 63] width 29 height 16
click at [128, 82] on input "7th Floor Clubhous" at bounding box center [190, 82] width 305 height 23
click at [129, 82] on input "7th Floor Clubhous" at bounding box center [190, 82] width 305 height 23
paste input "Alpha Fitness - Newton Lobby Fridge"
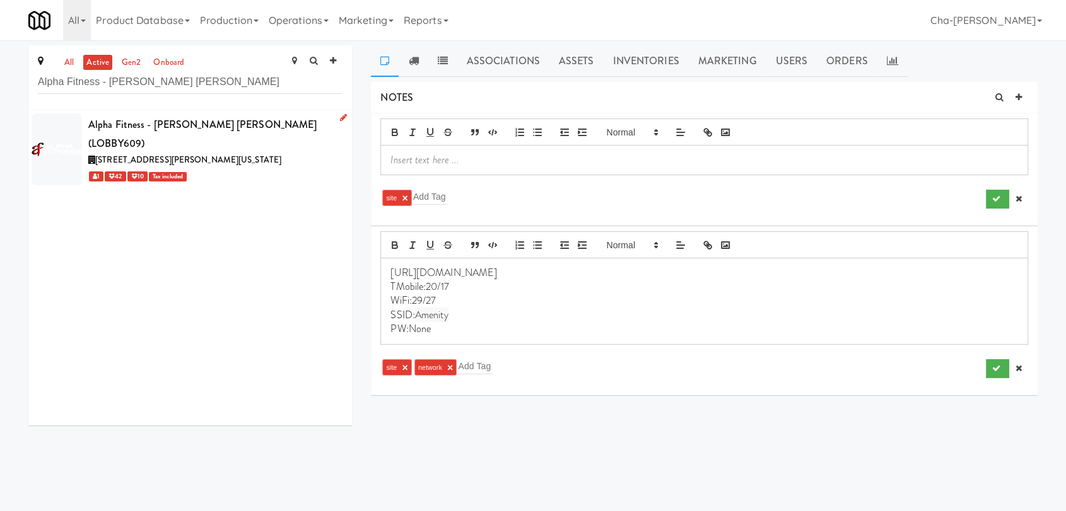
click at [230, 168] on div "1 42 10 Tax included" at bounding box center [215, 176] width 254 height 16
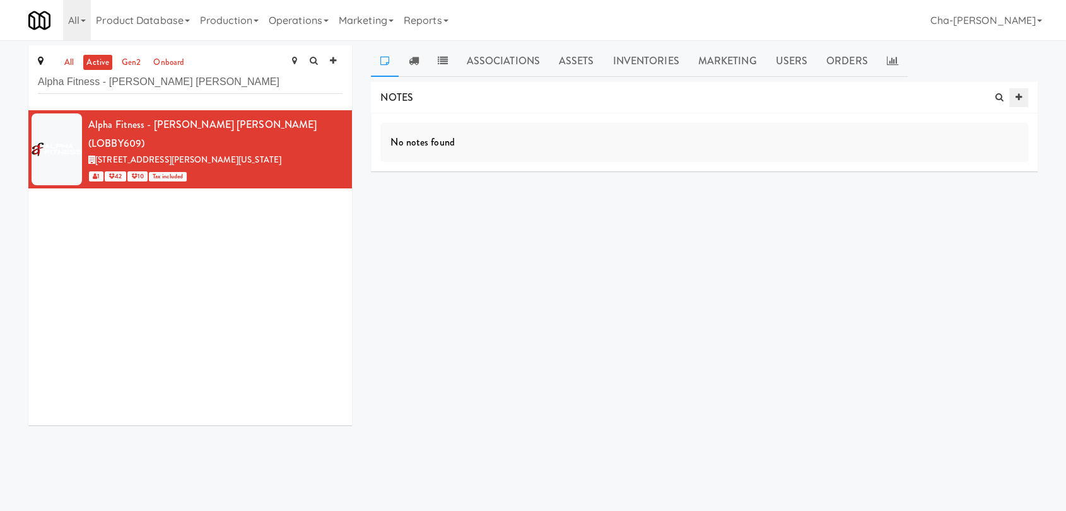
click at [1018, 95] on icon at bounding box center [1018, 97] width 6 height 8
click at [893, 59] on icon at bounding box center [891, 60] width 11 height 10
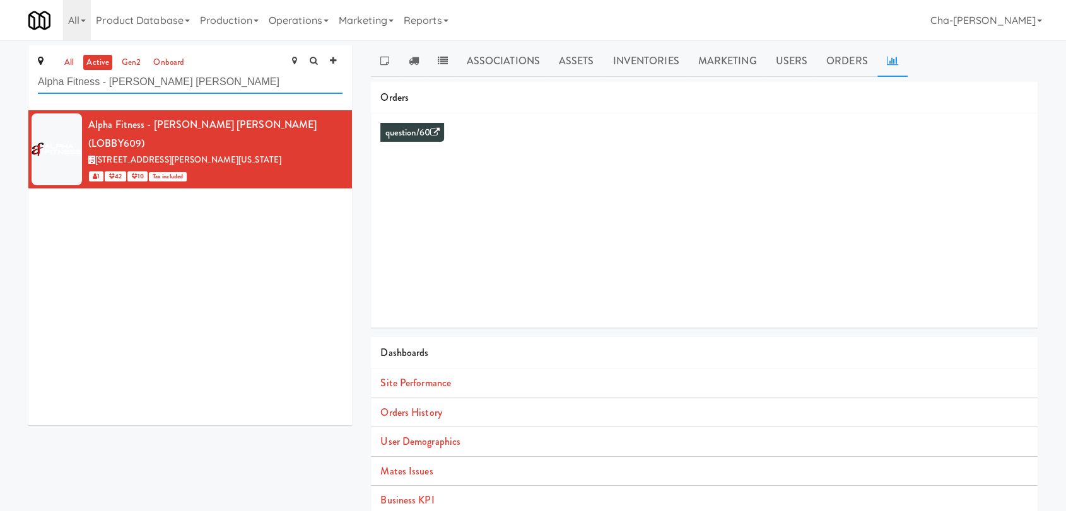
click at [220, 82] on input "Alpha Fitness - Newton Lobby Fridge" at bounding box center [190, 82] width 305 height 23
paste input "7th Floor Clubhous"
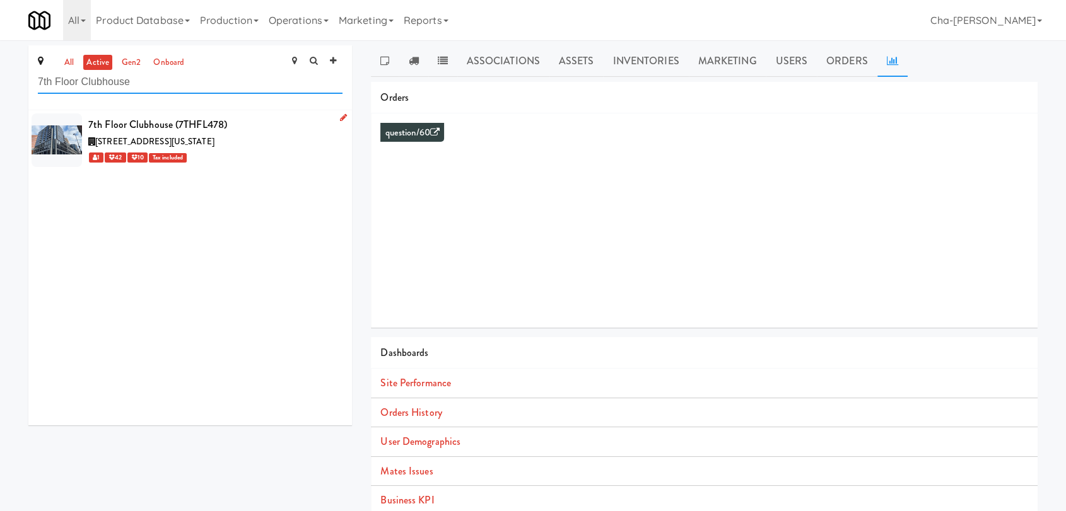
type input "7th Floor Clubhouse"
click at [241, 142] on div "407 Race Street, Cincinnati Ohio" at bounding box center [215, 142] width 254 height 16
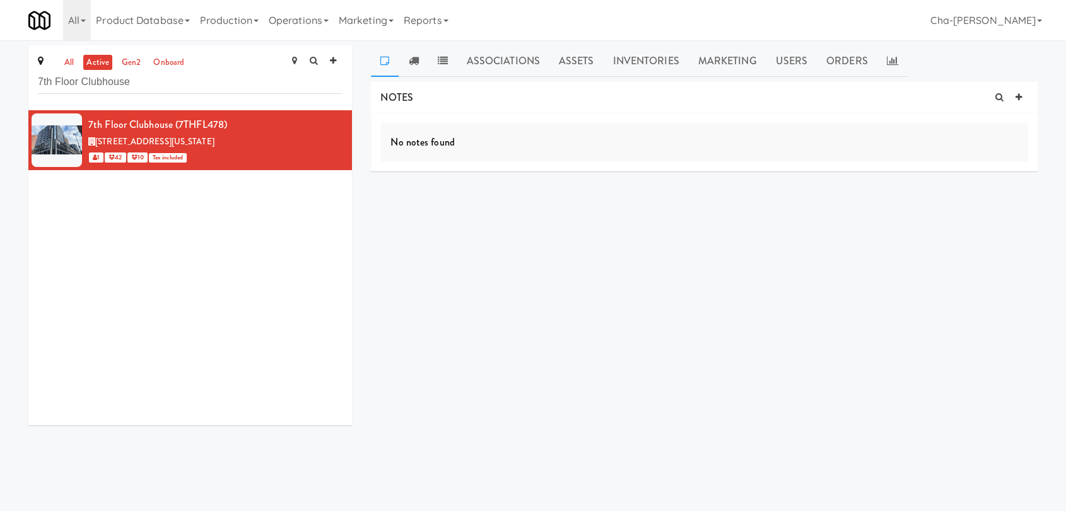
click at [465, 152] on div "No notes found" at bounding box center [704, 142] width 648 height 39
click at [481, 148] on div "No notes found" at bounding box center [704, 142] width 648 height 39
click at [418, 64] on icon at bounding box center [413, 60] width 10 height 10
click at [438, 65] on icon at bounding box center [443, 60] width 10 height 10
click at [494, 58] on link "Associations" at bounding box center [503, 61] width 92 height 32
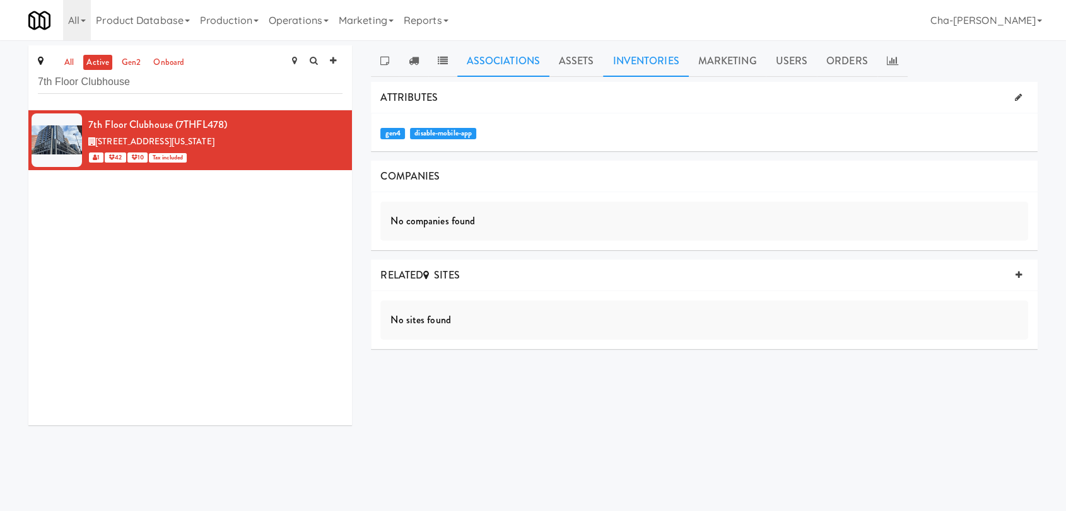
click at [632, 55] on link "Inventories" at bounding box center [645, 61] width 85 height 32
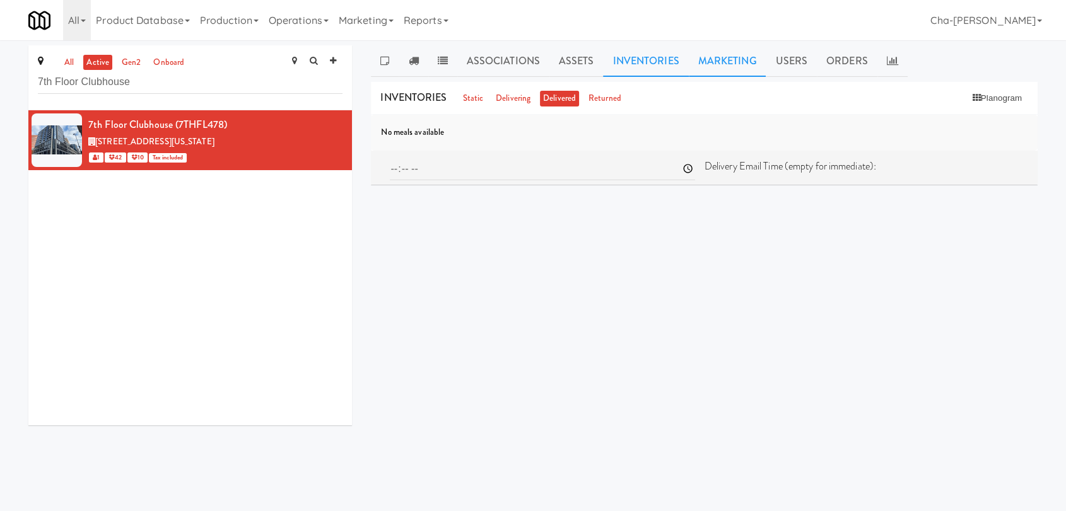
click at [706, 58] on link "Marketing" at bounding box center [728, 61] width 78 height 32
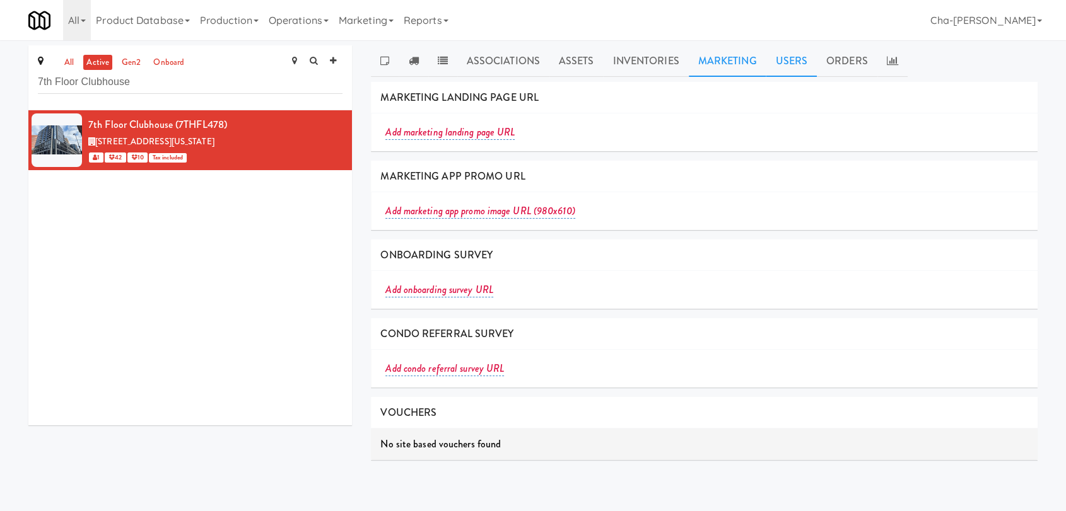
click at [774, 63] on link "Users" at bounding box center [790, 61] width 51 height 32
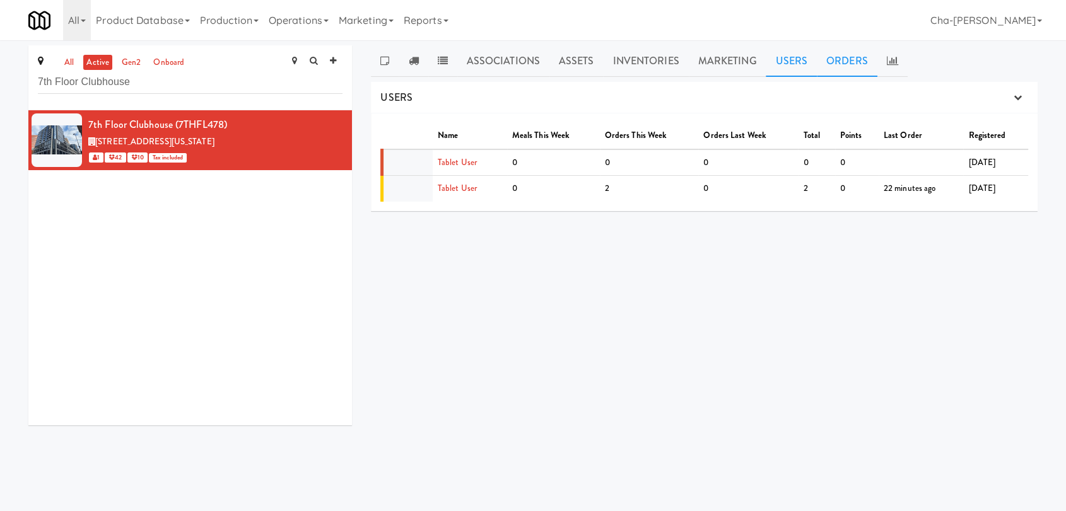
click at [827, 63] on link "Orders" at bounding box center [847, 61] width 61 height 32
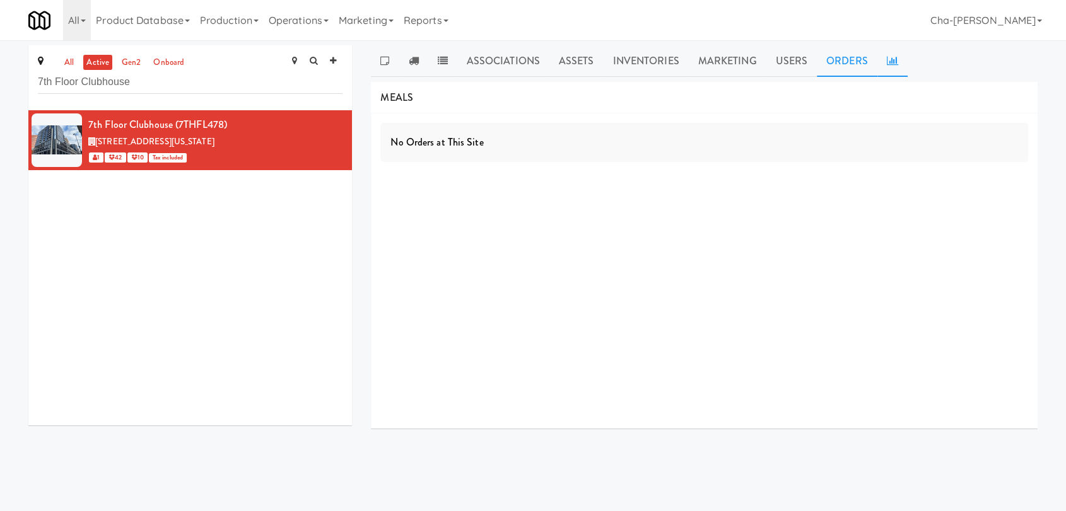
click at [877, 67] on link at bounding box center [892, 61] width 30 height 32
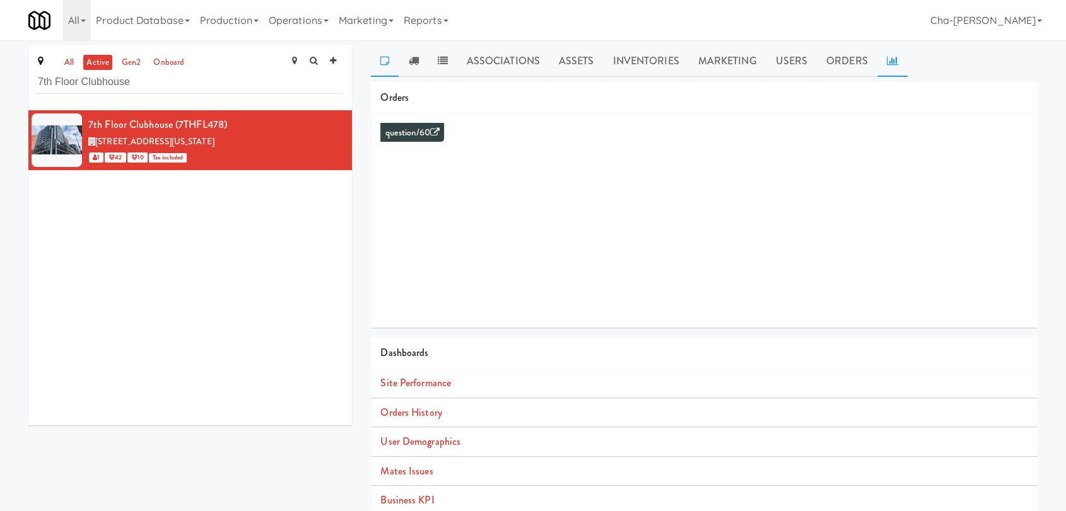
click at [379, 66] on link at bounding box center [385, 61] width 28 height 32
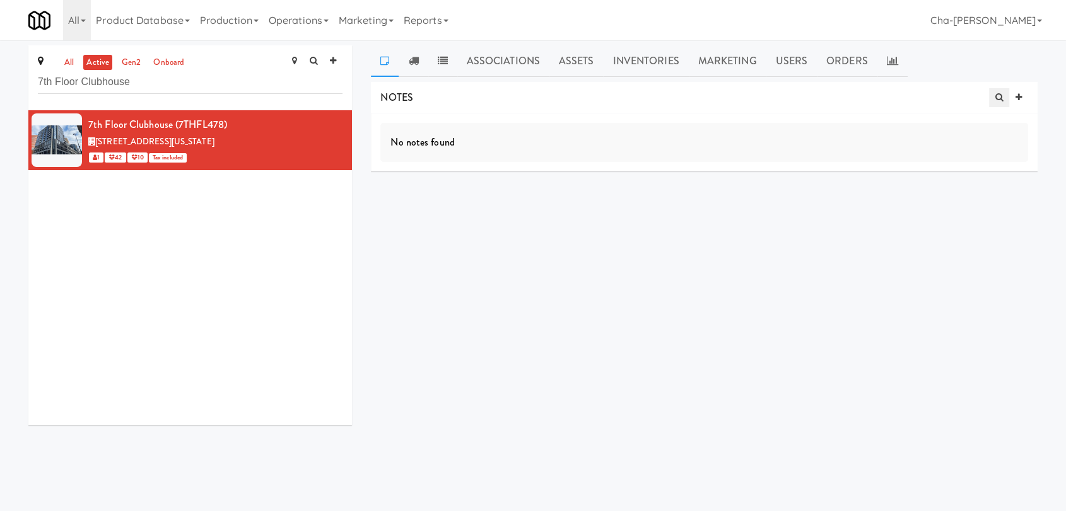
click at [1004, 90] on link at bounding box center [999, 97] width 20 height 19
type input "ne"
click at [1025, 96] on link at bounding box center [1018, 97] width 19 height 19
click at [429, 197] on p at bounding box center [703, 193] width 627 height 14
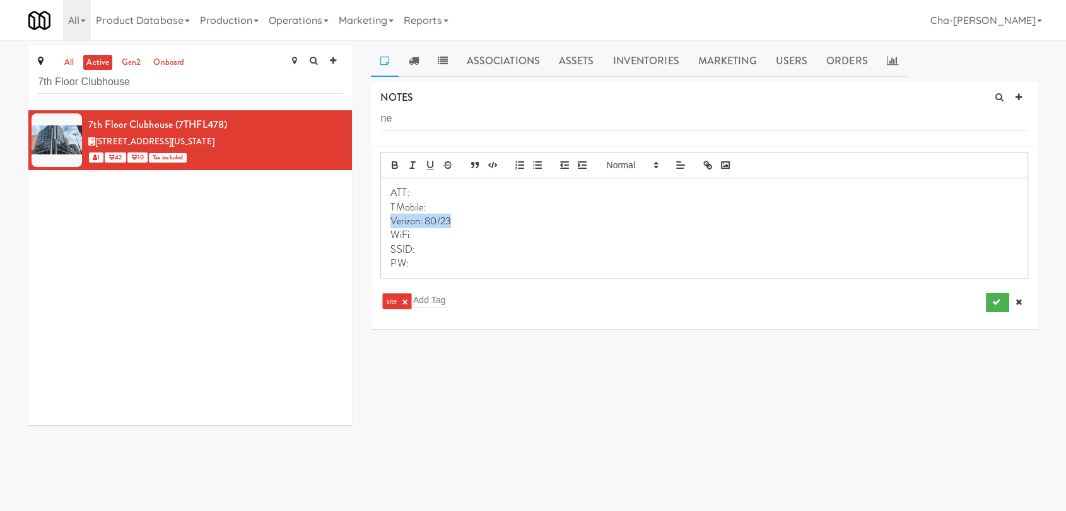
drag, startPoint x: 462, startPoint y: 218, endPoint x: 388, endPoint y: 215, distance: 73.8
click at [388, 215] on div "ATT: TMobile: Verizon: 80/23 WiFi: SSID: PW:" at bounding box center [704, 228] width 646 height 100
click at [434, 208] on p "TMobile:" at bounding box center [703, 208] width 627 height 14
click at [424, 237] on p "SSID:" at bounding box center [703, 235] width 627 height 14
click at [424, 193] on p "ATT:" at bounding box center [703, 193] width 627 height 14
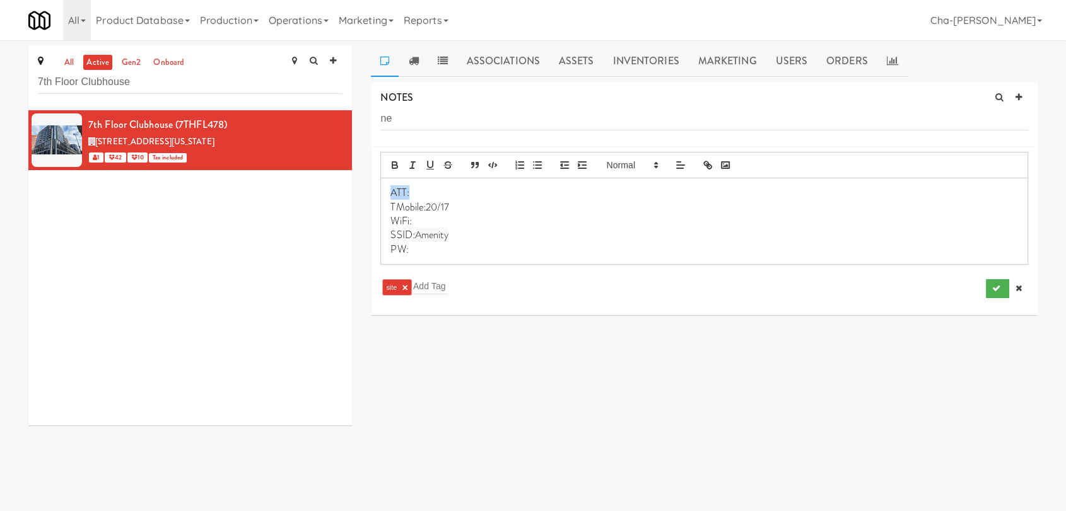
drag, startPoint x: 416, startPoint y: 192, endPoint x: 373, endPoint y: 187, distance: 43.2
click at [373, 187] on li "ATT: TMobile:20/17 WiFi: SSID: Amenity PW: site × Add Tag" at bounding box center [704, 231] width 666 height 169
click at [407, 286] on ti-tag-item "site ×" at bounding box center [397, 288] width 22 height 8
click at [405, 285] on link "×" at bounding box center [405, 287] width 6 height 11
click at [405, 285] on input "text" at bounding box center [398, 286] width 35 height 16
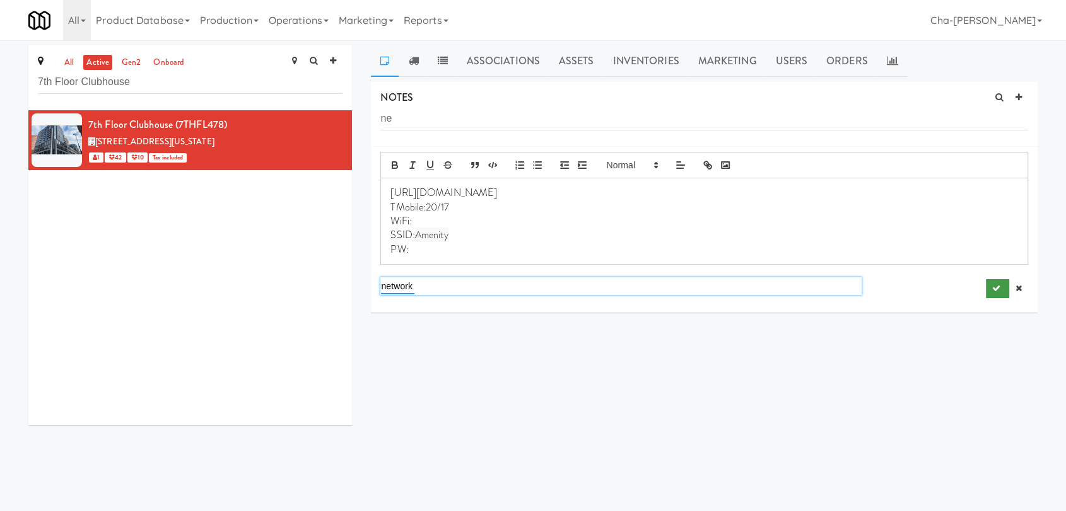
type input "network"
click at [989, 288] on button "submit" at bounding box center [996, 288] width 23 height 19
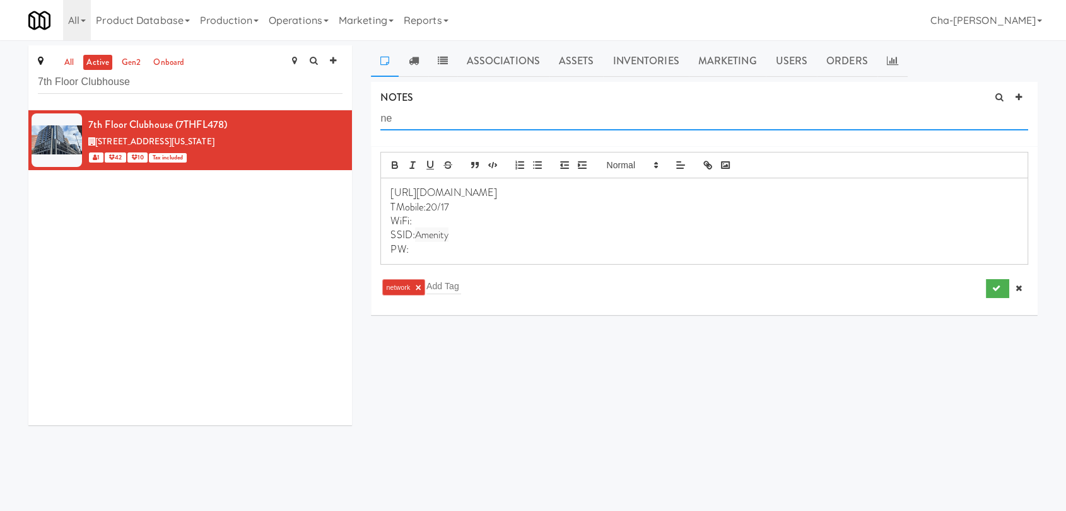
click at [425, 122] on input "ne" at bounding box center [704, 118] width 648 height 23
type input "n"
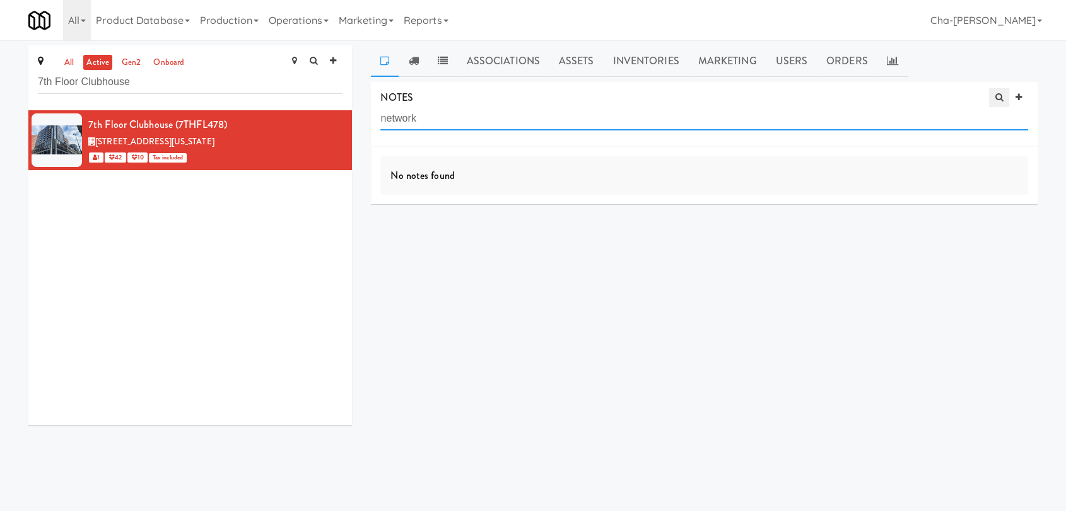
type input "network"
click at [999, 101] on icon at bounding box center [999, 97] width 8 height 8
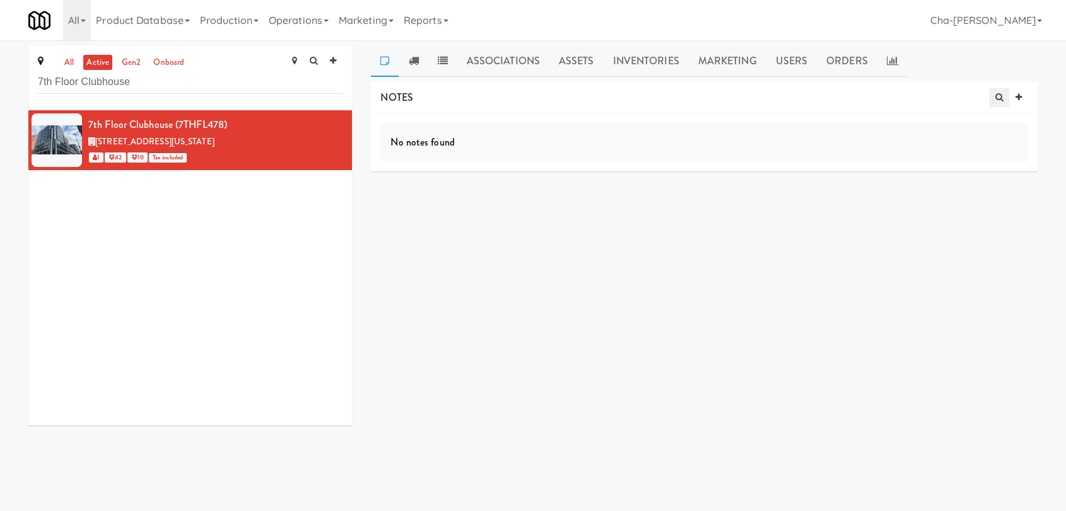
click at [999, 101] on icon at bounding box center [999, 97] width 8 height 8
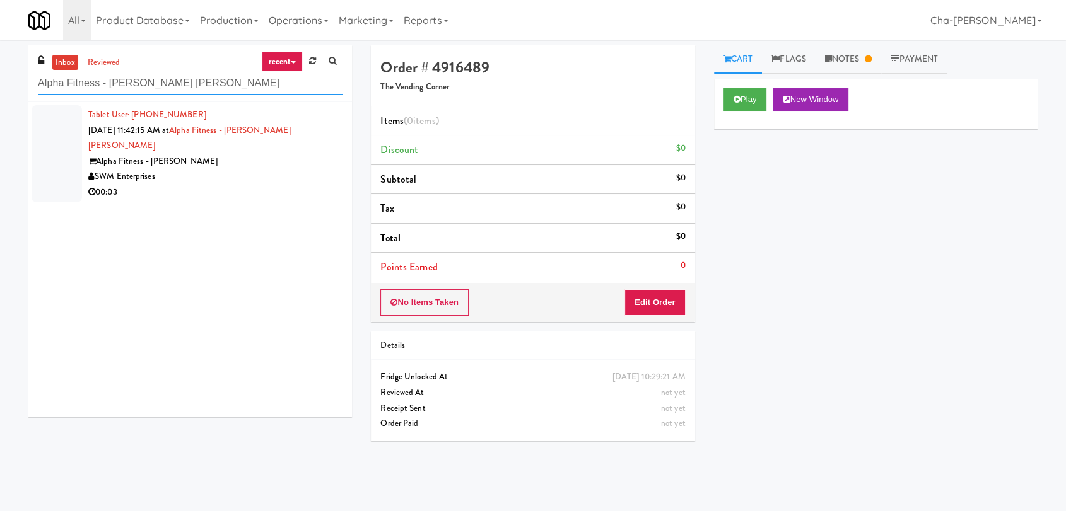
drag, startPoint x: 211, startPoint y: 79, endPoint x: 36, endPoint y: 91, distance: 175.6
click at [36, 91] on div "inbox reviewed recent all unclear take inventory issue suspicious failed recent…" at bounding box center [189, 73] width 323 height 57
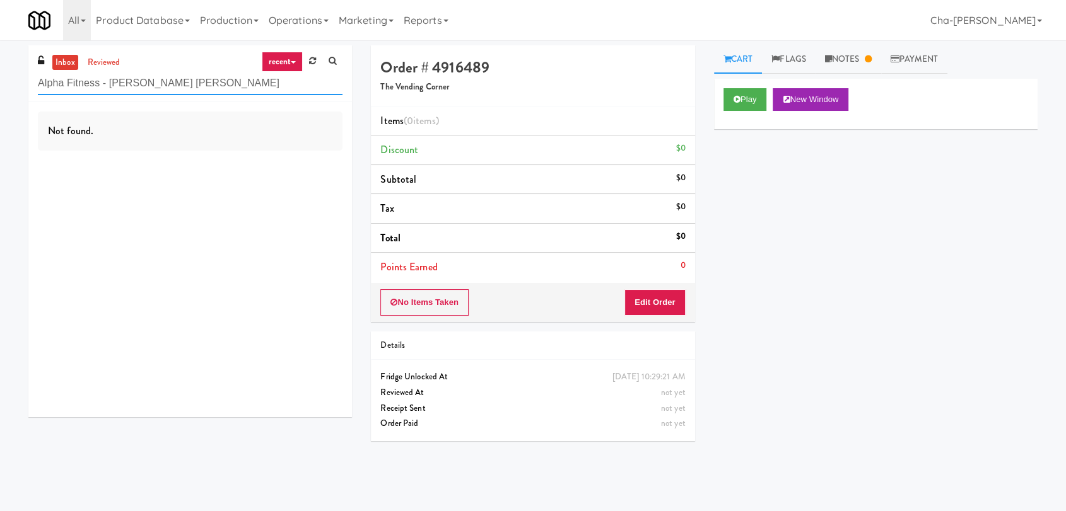
paste input "7th Floor Clubhous"
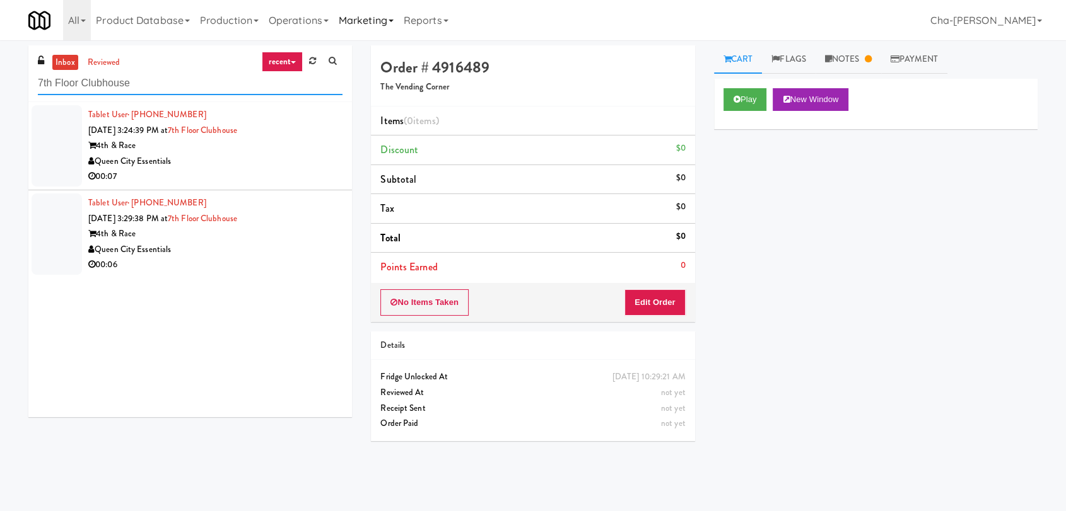
type input "7th Floor Clubhouse"
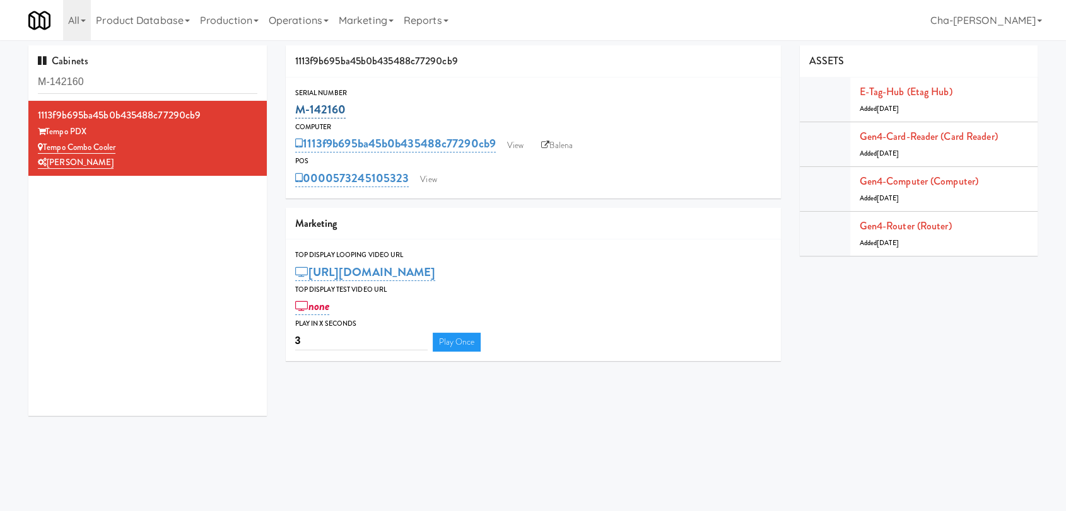
drag, startPoint x: 0, startPoint y: 0, endPoint x: 294, endPoint y: 110, distance: 314.4
click at [295, 110] on div "M-142160" at bounding box center [533, 109] width 476 height 21
copy link "M-142160"
click at [508, 144] on link "View" at bounding box center [515, 145] width 29 height 19
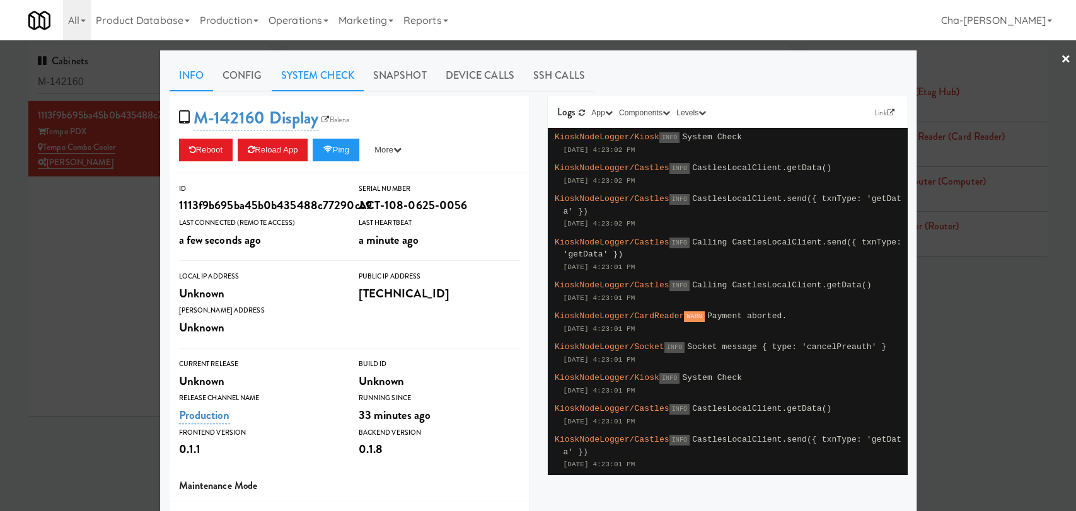
click at [335, 74] on link "System Check" at bounding box center [318, 76] width 92 height 32
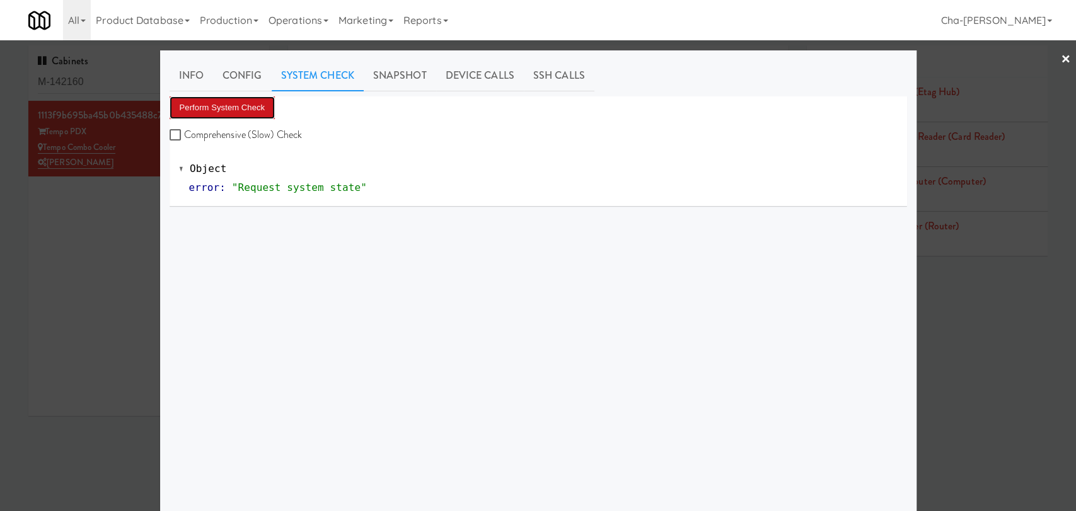
click at [237, 108] on button "Perform System Check" at bounding box center [223, 107] width 106 height 23
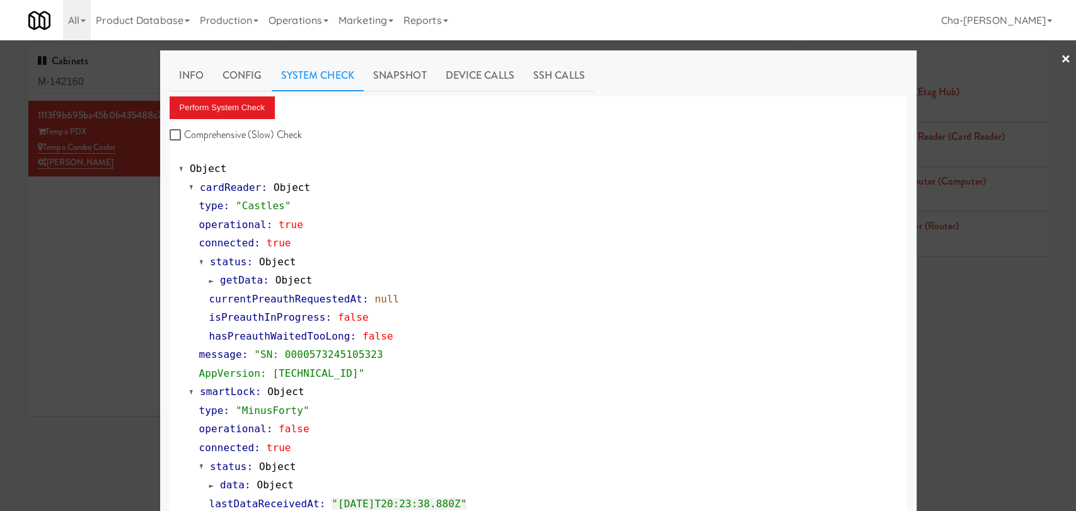
click at [84, 267] on div at bounding box center [538, 255] width 1076 height 511
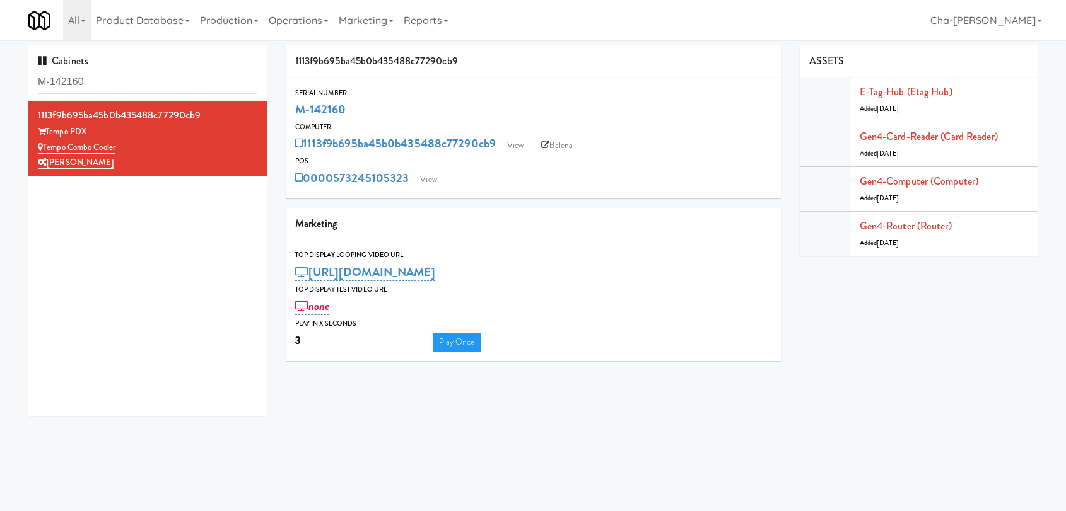
drag, startPoint x: 364, startPoint y: 104, endPoint x: 287, endPoint y: 115, distance: 78.4
click at [287, 115] on div "Serial Number M-142160" at bounding box center [533, 104] width 495 height 34
copy link "M-142160"
click at [524, 144] on link "View" at bounding box center [515, 145] width 29 height 19
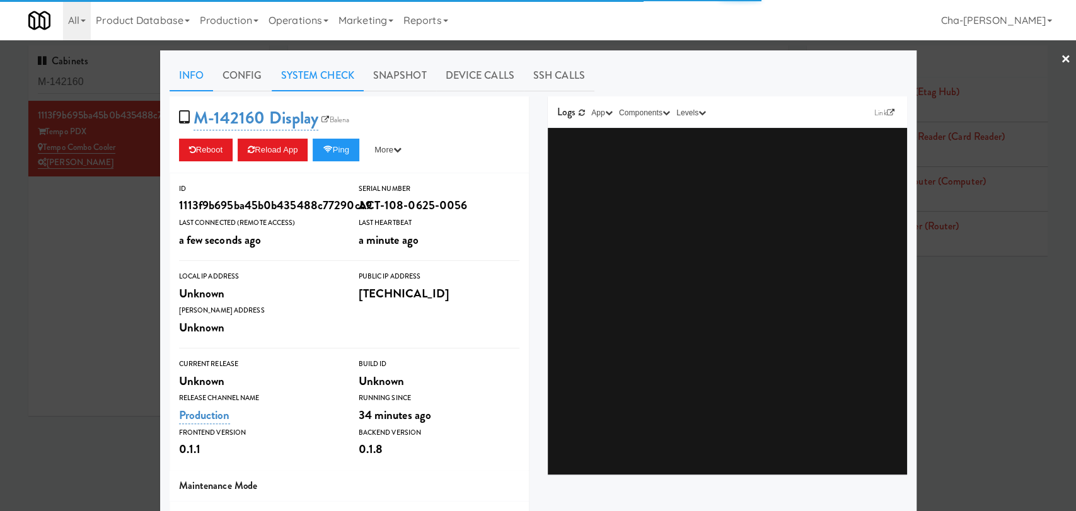
click at [305, 75] on link "System Check" at bounding box center [318, 76] width 92 height 32
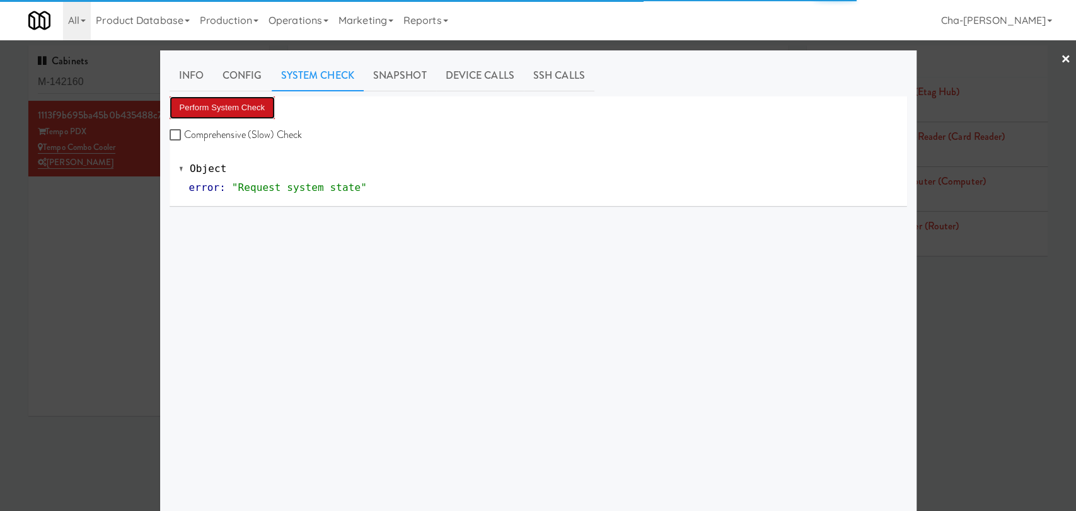
click at [238, 108] on button "Perform System Check" at bounding box center [223, 107] width 106 height 23
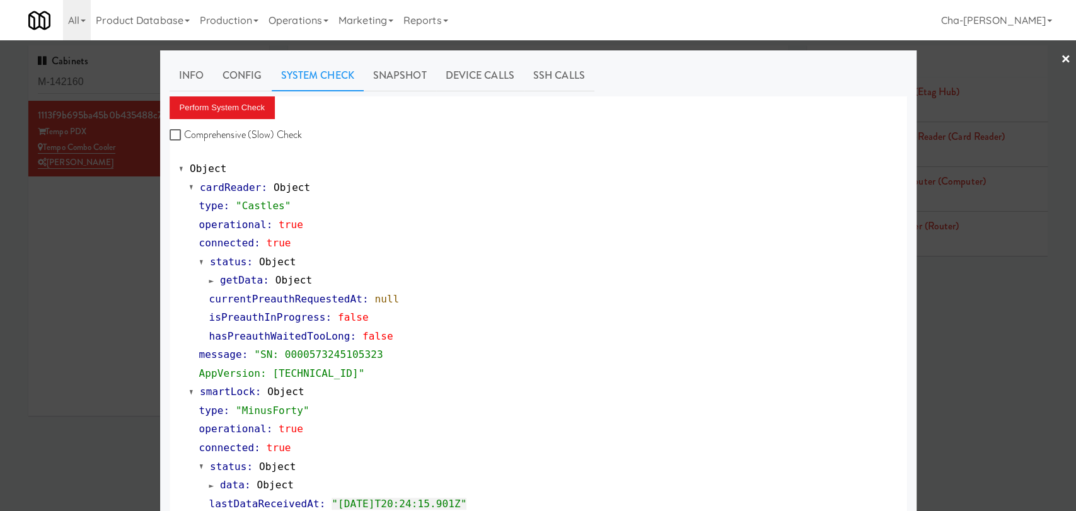
click at [131, 248] on div at bounding box center [538, 255] width 1076 height 511
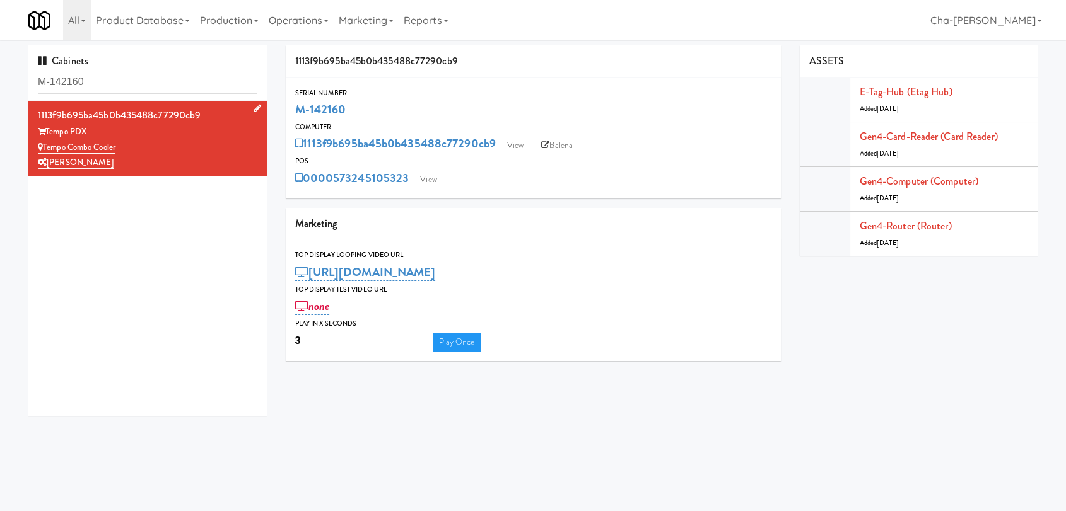
drag, startPoint x: 137, startPoint y: 142, endPoint x: 40, endPoint y: 148, distance: 97.3
click at [40, 148] on div "Tempo Combo Cooler" at bounding box center [147, 148] width 219 height 16
copy link "Tempo Combo Cooler"
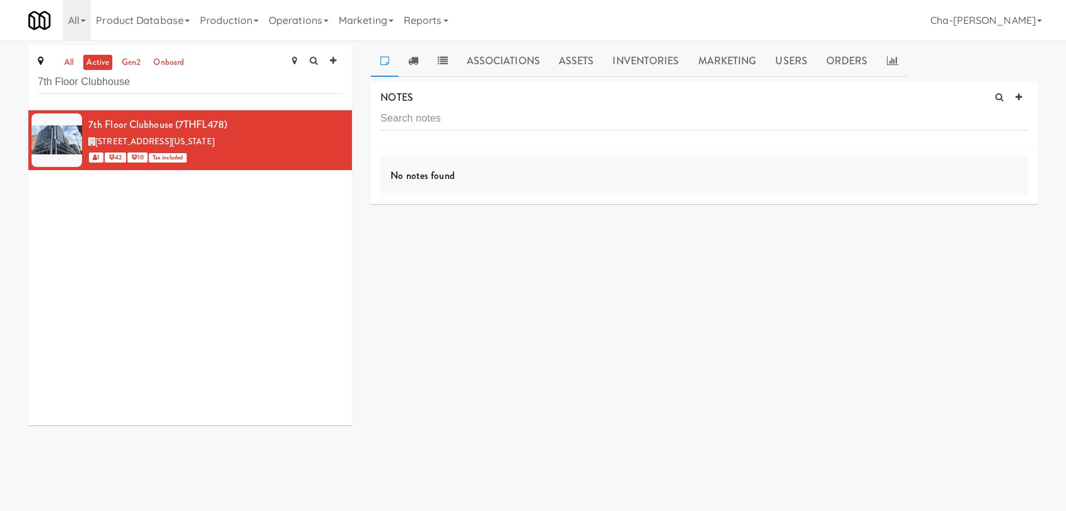
click at [146, 89] on input "7th Floor Clubhouse" at bounding box center [190, 82] width 305 height 23
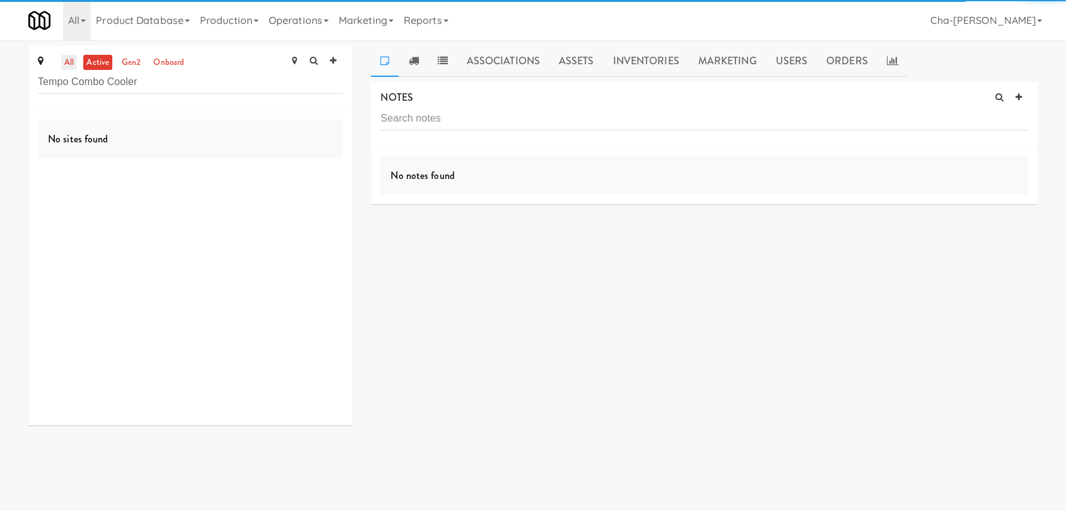
type input "Tempo Combo Cooler"
click at [74, 65] on link "all" at bounding box center [69, 63] width 16 height 16
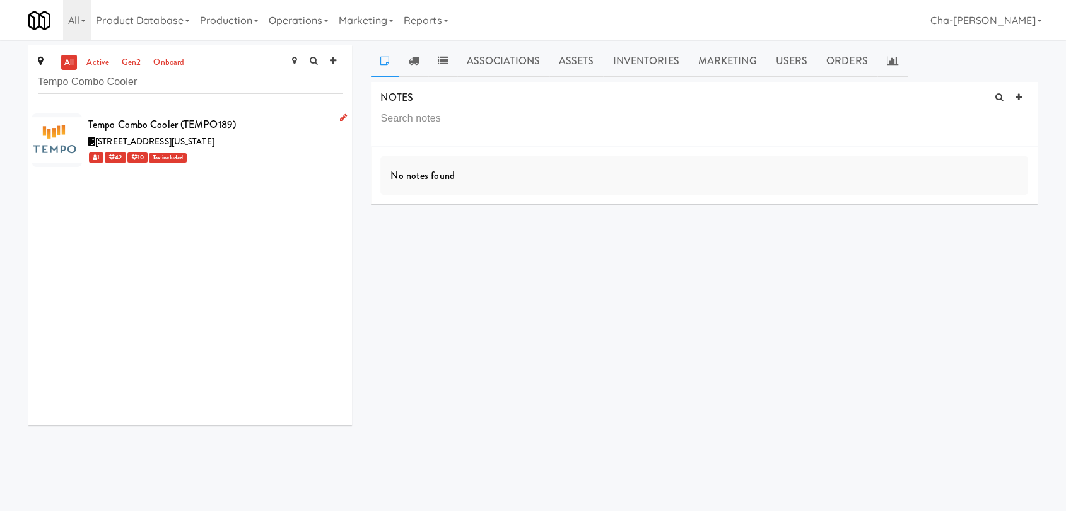
click at [340, 115] on icon at bounding box center [343, 117] width 7 height 8
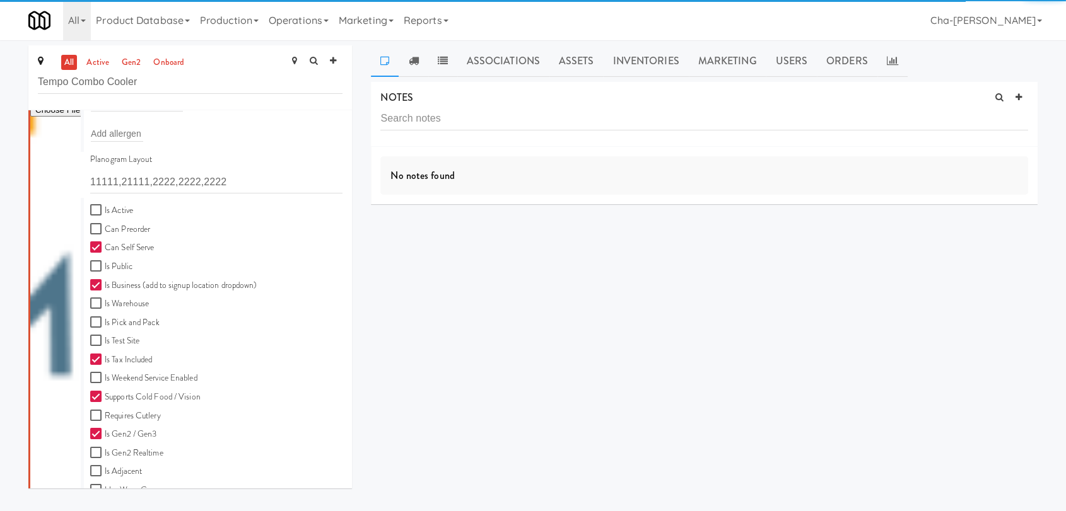
scroll to position [349, 0]
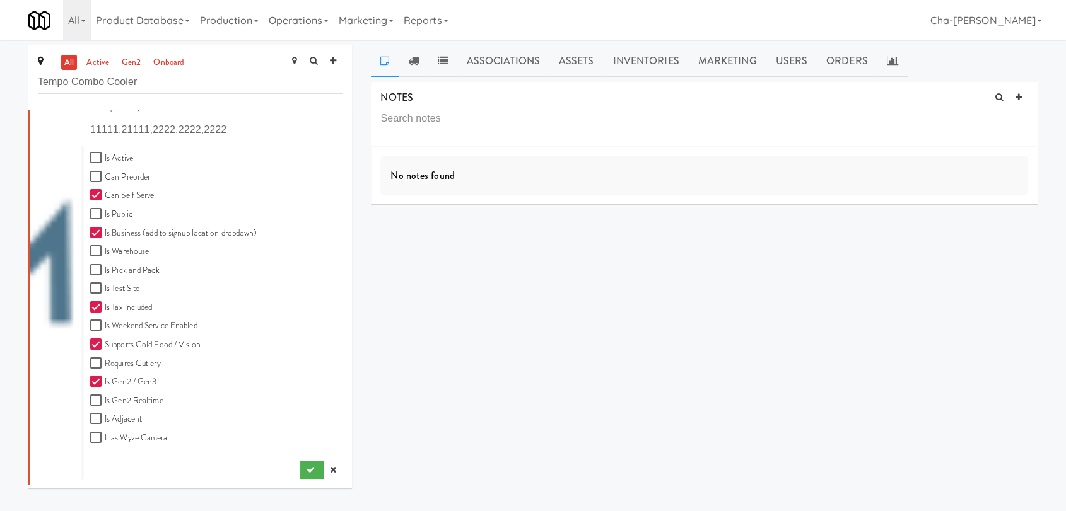
click at [115, 160] on label "Is Active" at bounding box center [111, 159] width 43 height 16
click at [105, 160] on input "Is Active" at bounding box center [97, 158] width 15 height 10
checkbox input "true"
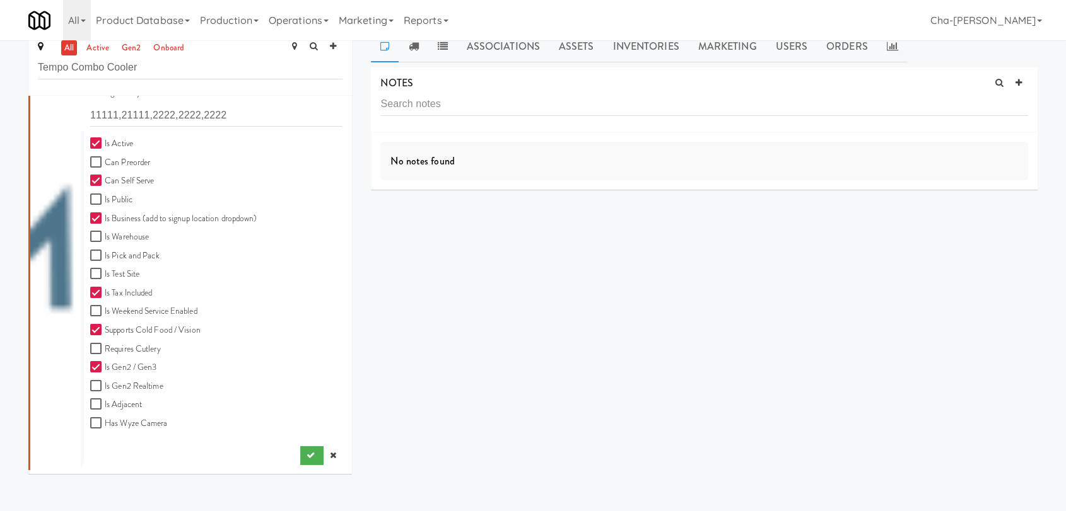
scroll to position [40, 0]
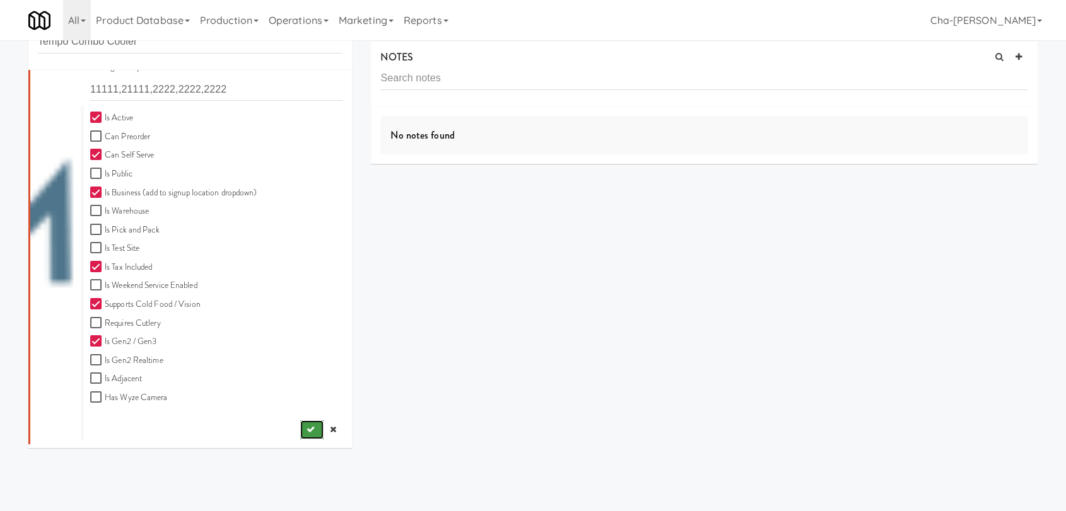
click at [300, 421] on button "submit" at bounding box center [311, 430] width 23 height 19
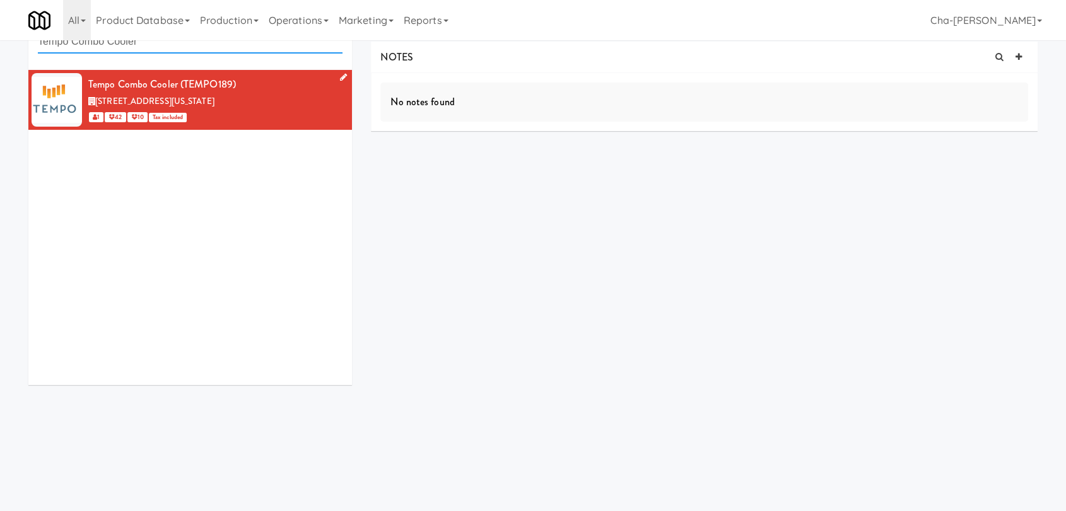
click at [232, 45] on input "Tempo Combo Cooler" at bounding box center [190, 41] width 305 height 23
paste input "Asa Flats"
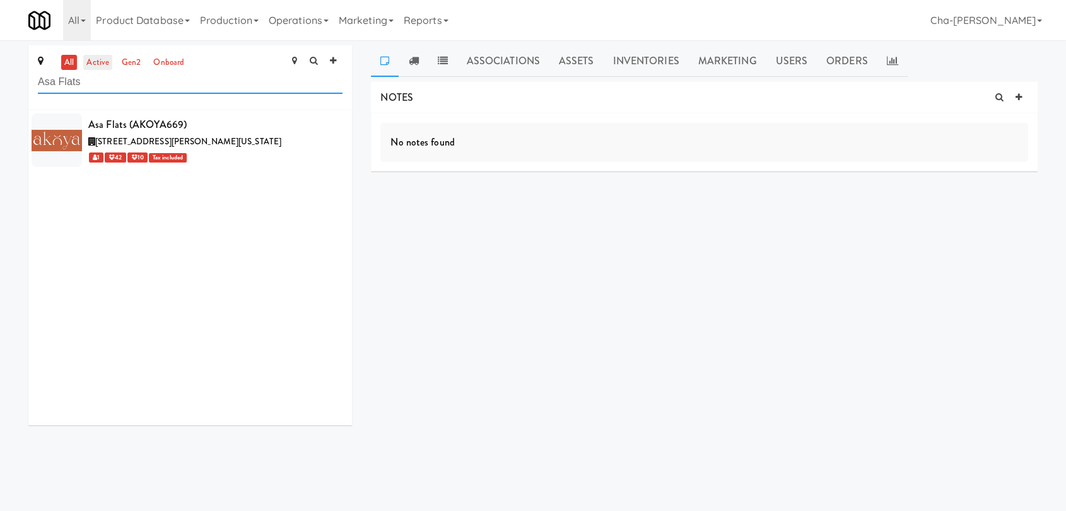
type input "Asa Flats"
click at [90, 62] on link "active" at bounding box center [97, 63] width 29 height 16
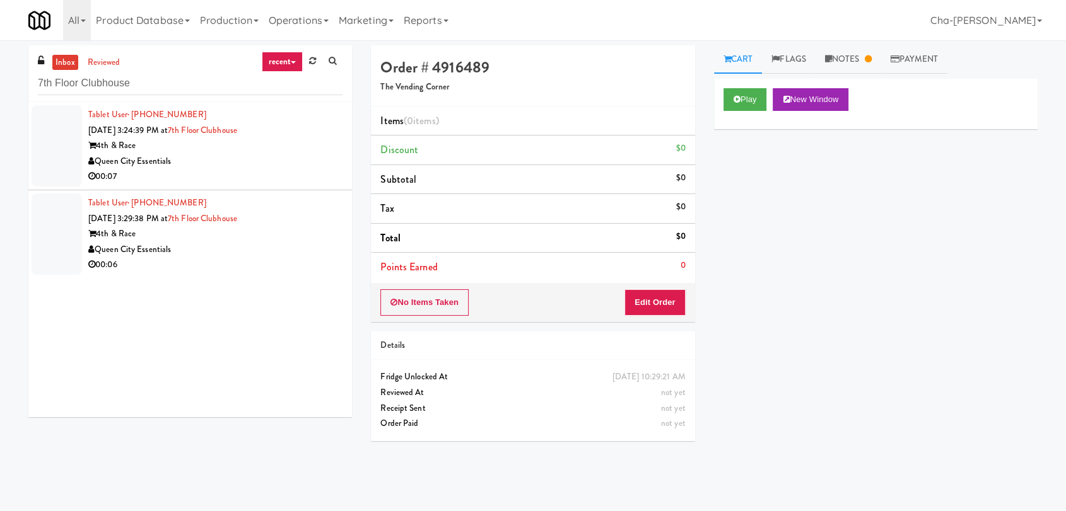
drag, startPoint x: 0, startPoint y: 0, endPoint x: 182, endPoint y: 80, distance: 198.5
click at [182, 80] on input "7th Floor Clubhouse" at bounding box center [190, 83] width 305 height 23
click at [182, 79] on input "7th Floor Clubhouse" at bounding box center [190, 83] width 305 height 23
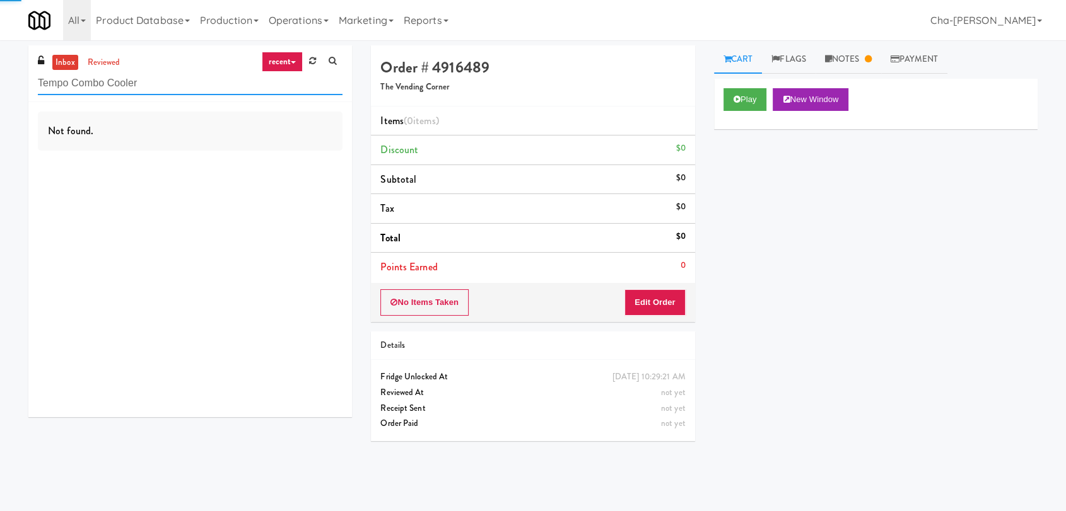
click at [219, 91] on input "Tempo Combo Cooler" at bounding box center [190, 83] width 305 height 23
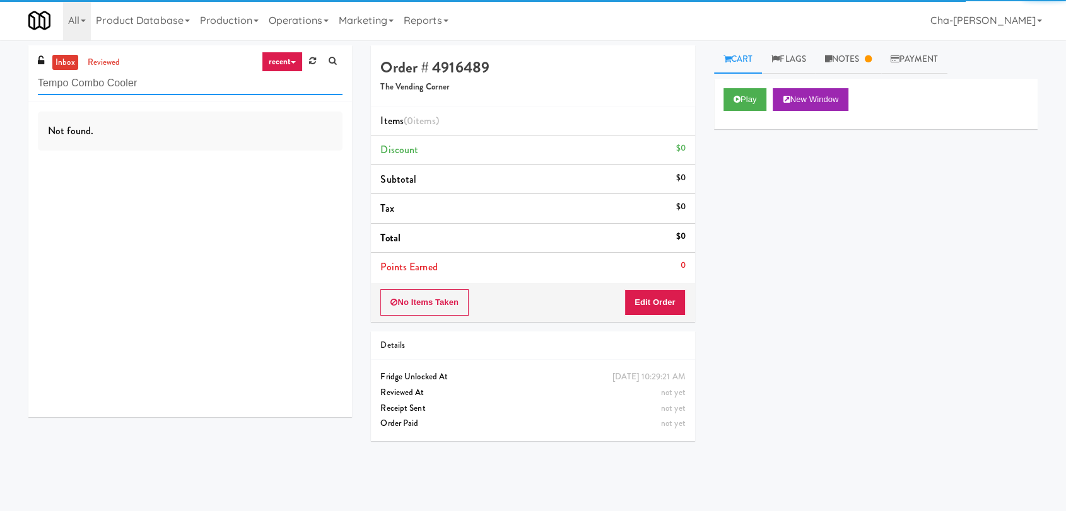
click at [219, 91] on input "Tempo Combo Cooler" at bounding box center [190, 83] width 305 height 23
paste input "Asa Flats"
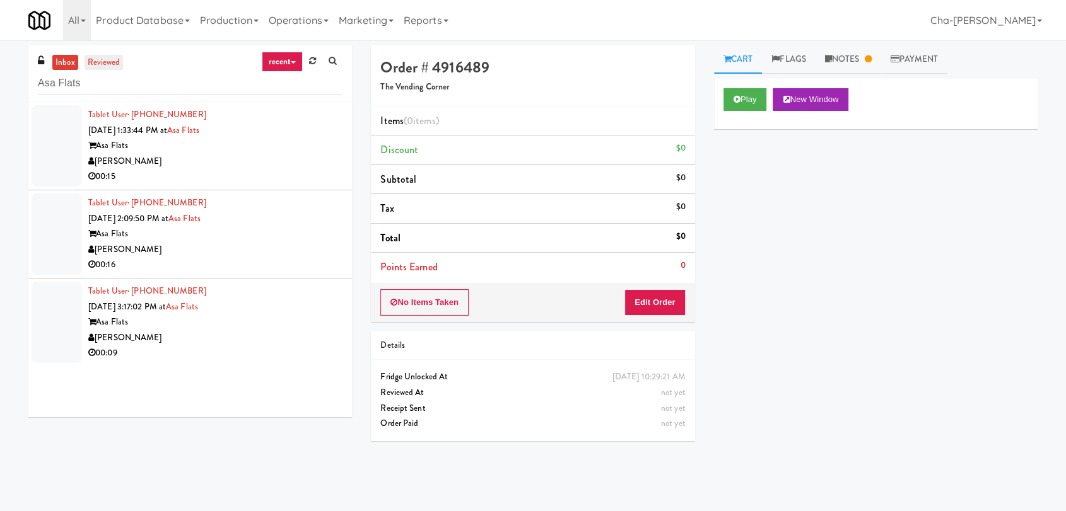
click at [116, 63] on link "reviewed" at bounding box center [103, 63] width 39 height 16
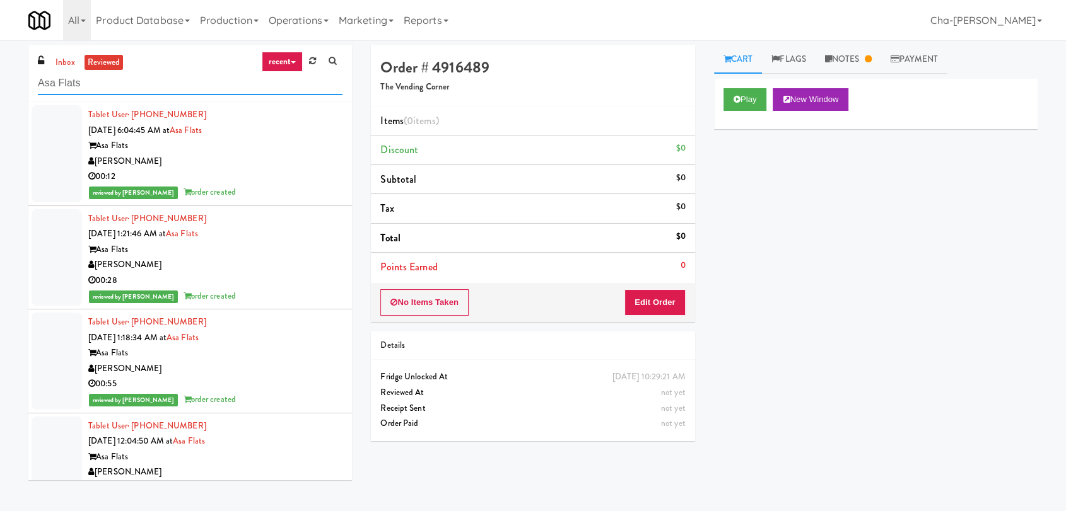
click at [137, 86] on input "Asa Flats" at bounding box center [190, 83] width 305 height 23
paste input "Tempo Combo Cooler"
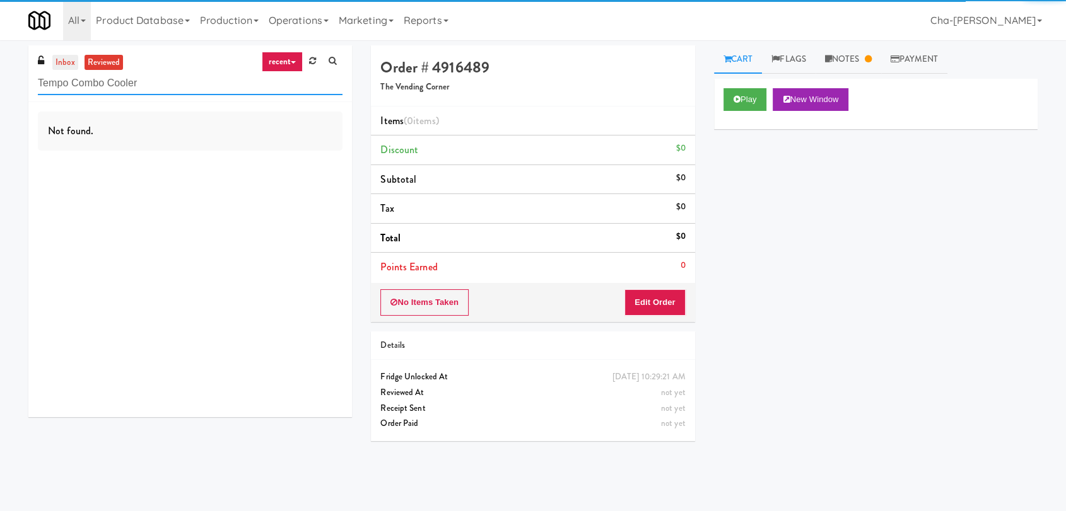
type input "Tempo Combo Cooler"
click at [70, 66] on link "inbox" at bounding box center [65, 63] width 26 height 16
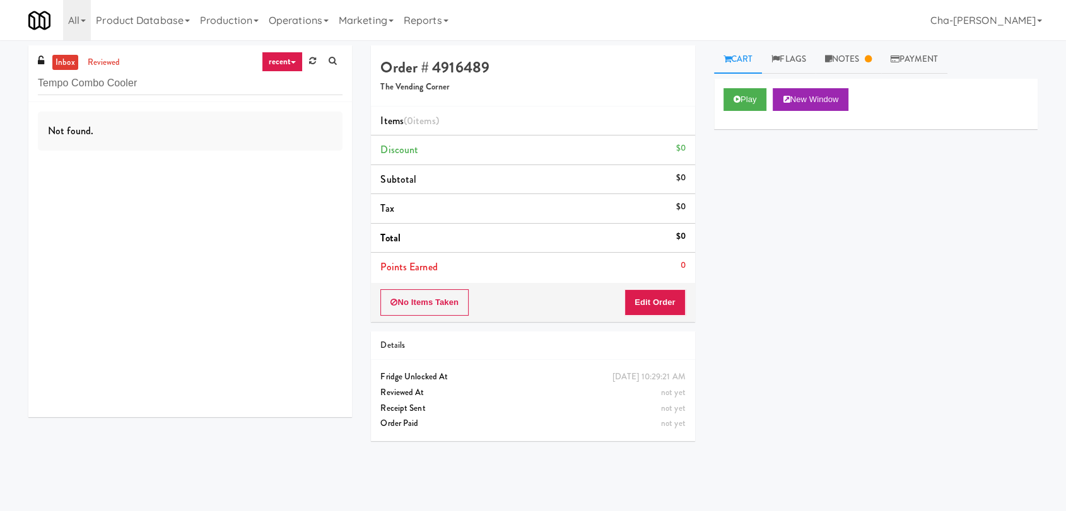
click at [70, 66] on link "inbox" at bounding box center [65, 63] width 26 height 16
click at [143, 82] on input "Tempo Combo Cooler" at bounding box center [190, 83] width 305 height 23
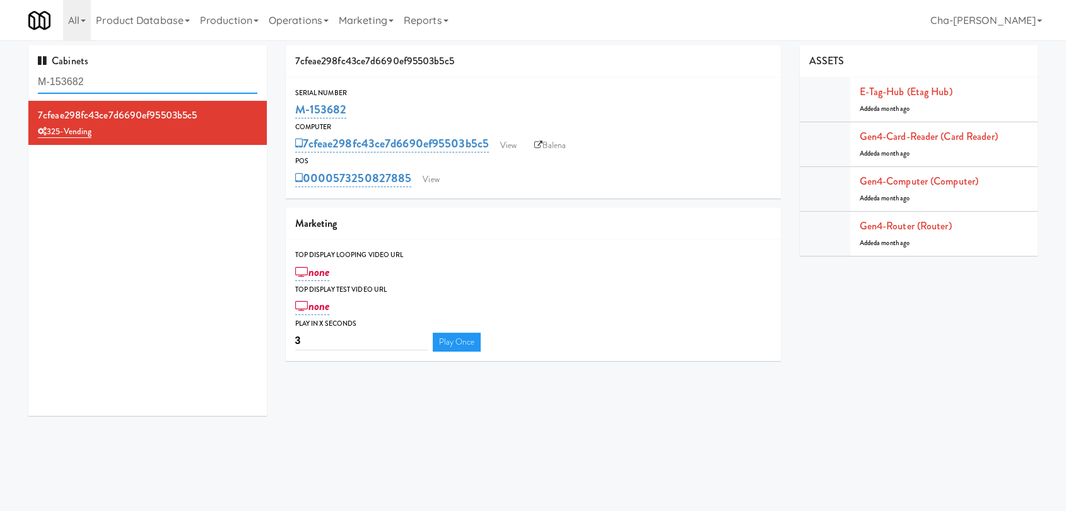
click at [99, 90] on input "M-153682" at bounding box center [147, 82] width 219 height 23
click at [99, 89] on input "M-153682" at bounding box center [147, 82] width 219 height 23
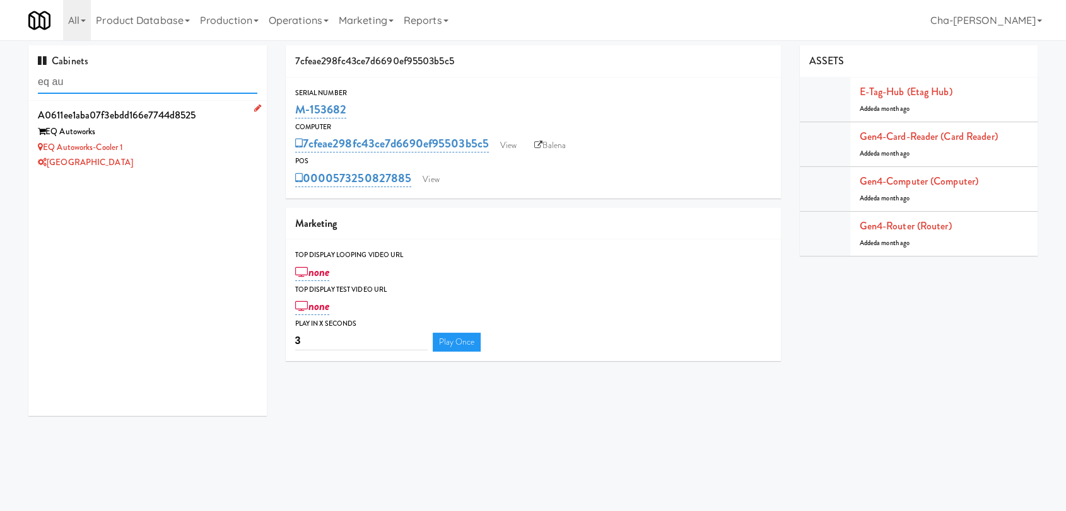
type input "eq au"
click at [171, 144] on div "EQ Autoworks-Cooler 1" at bounding box center [147, 148] width 219 height 16
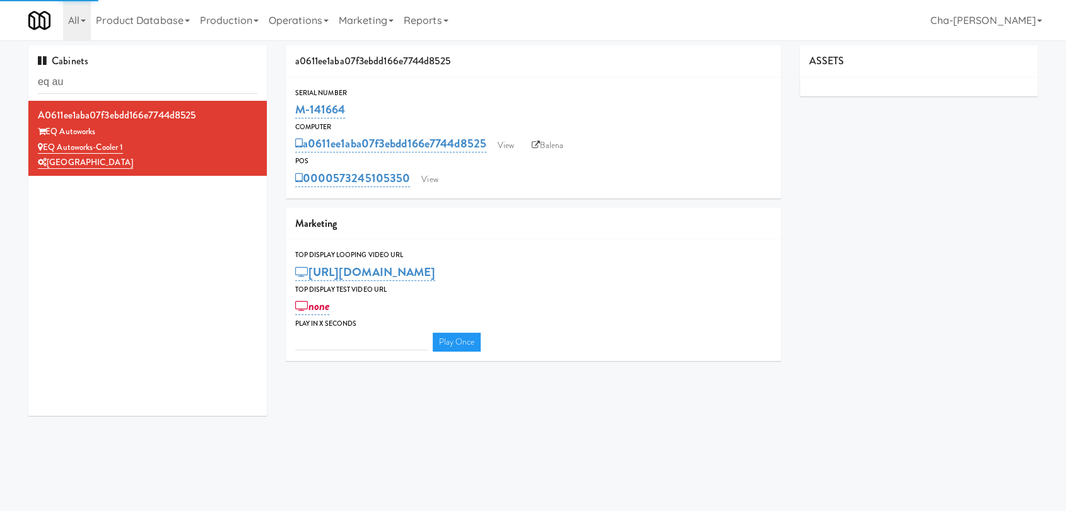
type input "3"
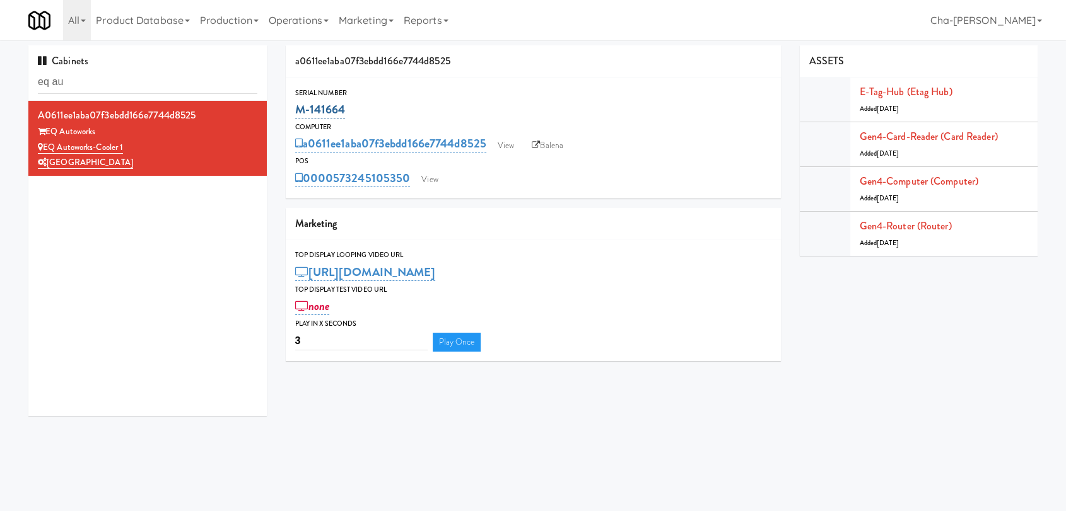
drag, startPoint x: 358, startPoint y: 108, endPoint x: 294, endPoint y: 112, distance: 63.8
click at [295, 112] on div "M-141664" at bounding box center [533, 109] width 476 height 21
copy link "M-141664"
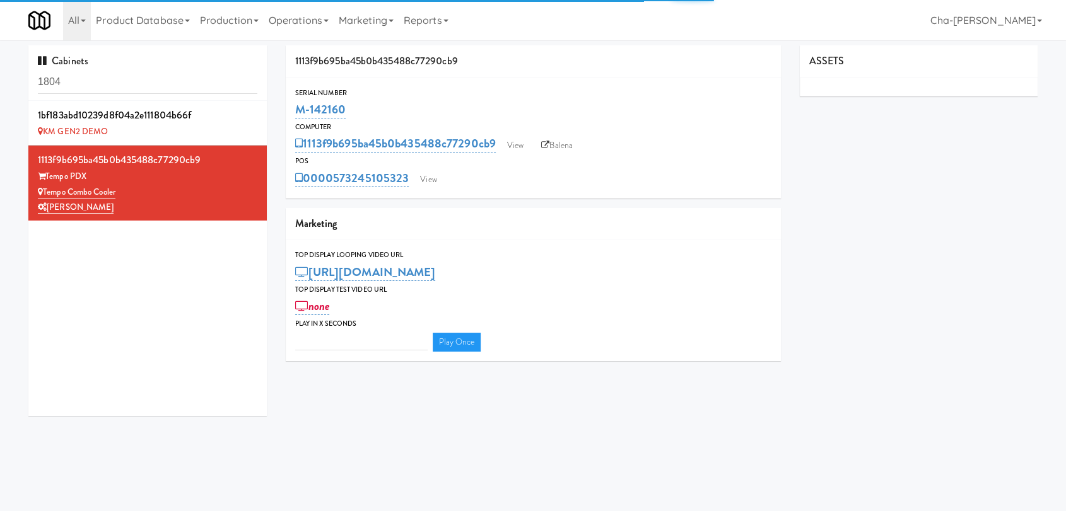
type input "3"
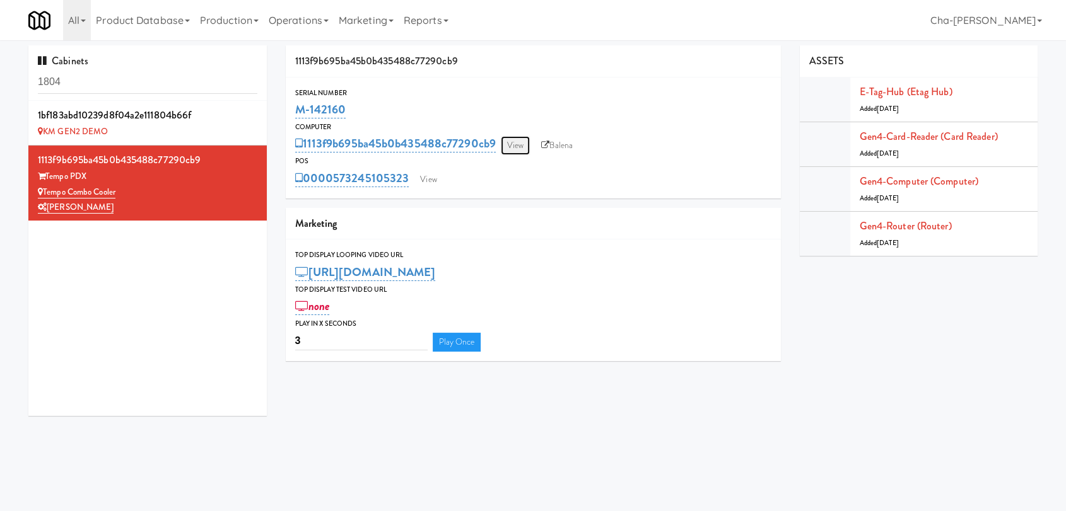
click at [524, 141] on link "View" at bounding box center [515, 145] width 29 height 19
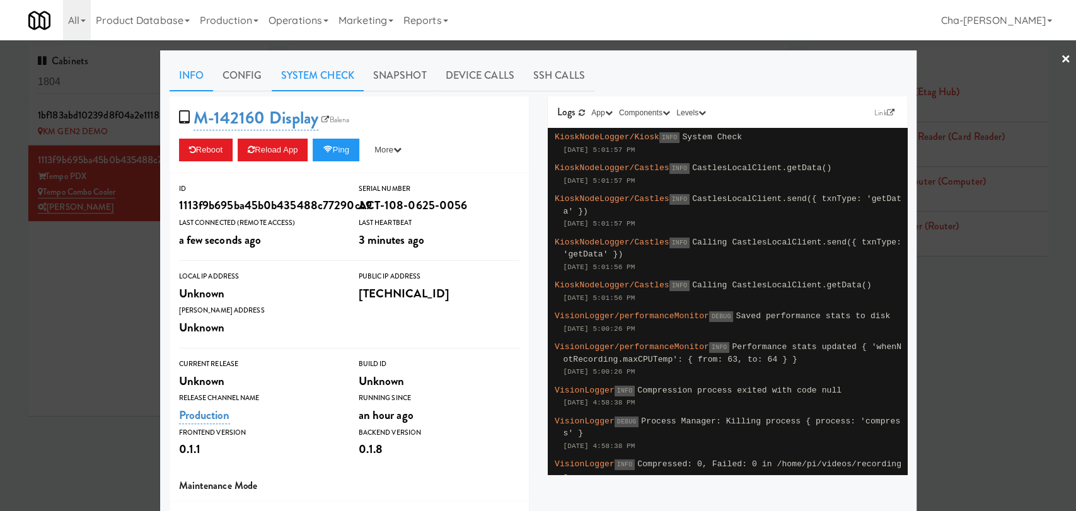
click at [307, 73] on link "System Check" at bounding box center [318, 76] width 92 height 32
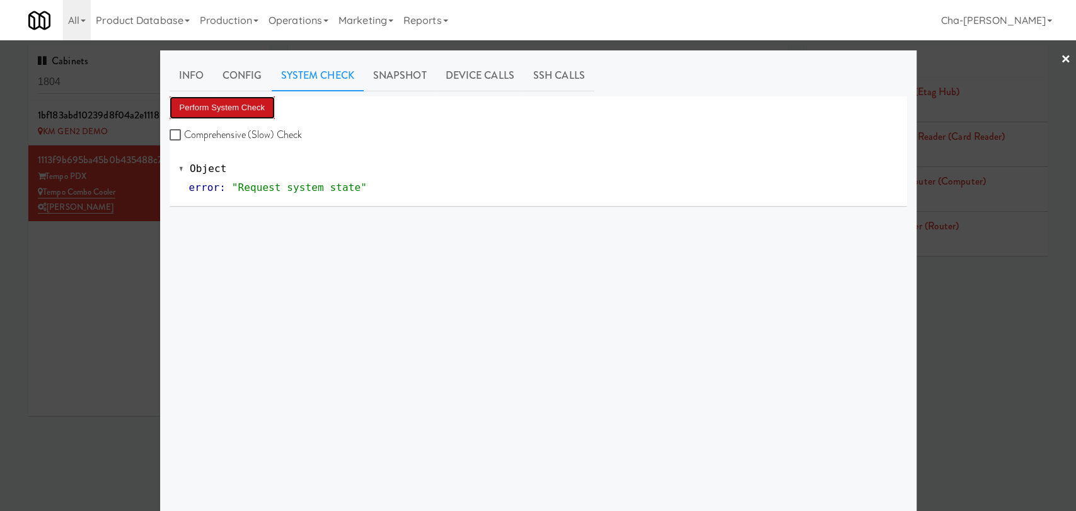
click at [237, 108] on button "Perform System Check" at bounding box center [223, 107] width 106 height 23
